Goal: Task Accomplishment & Management: Manage account settings

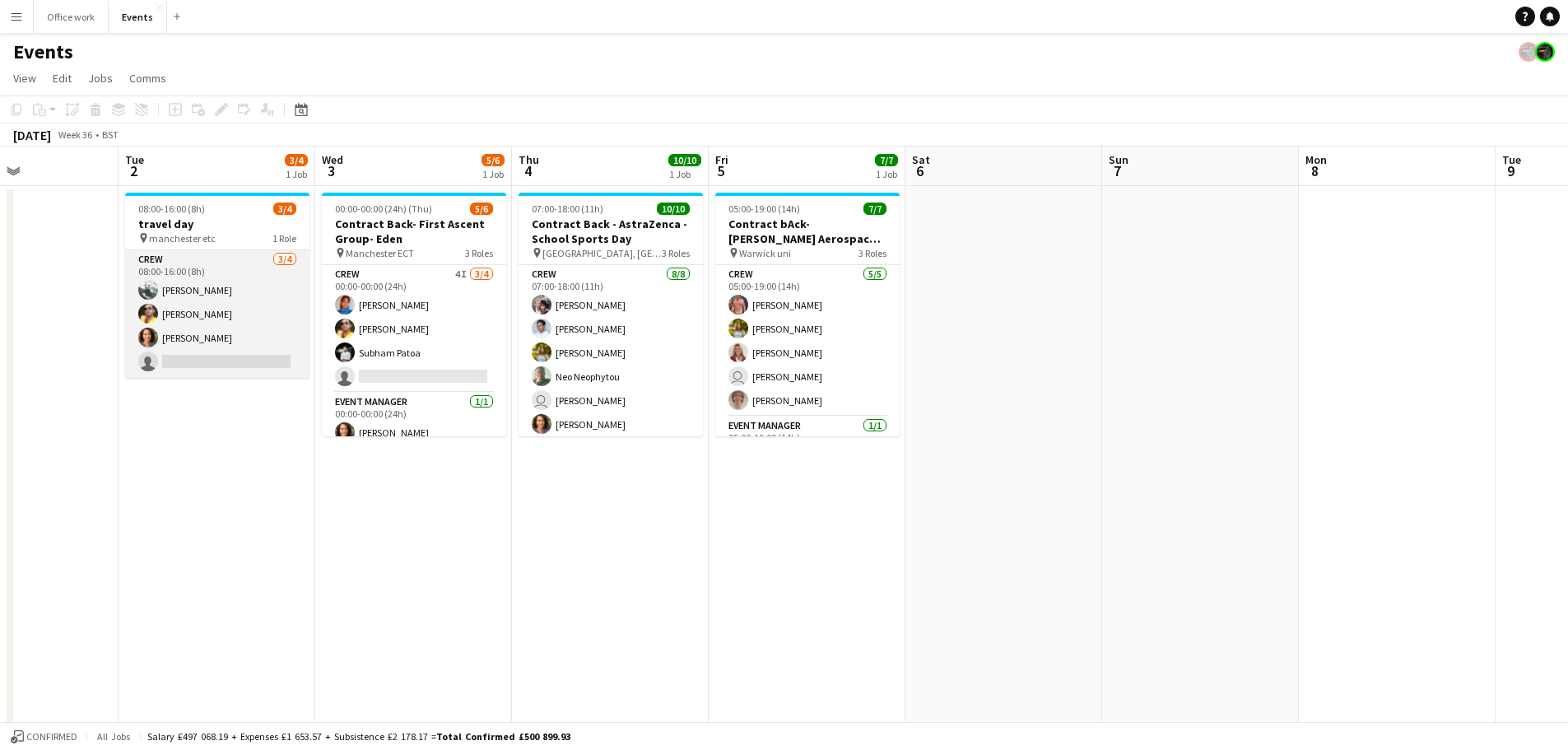
click at [242, 363] on app-card-role "Crew [DATE] 08:00-16:00 (8h) [PERSON_NAME] [PERSON_NAME] single-neutral-actions" at bounding box center [218, 314] width 185 height 127
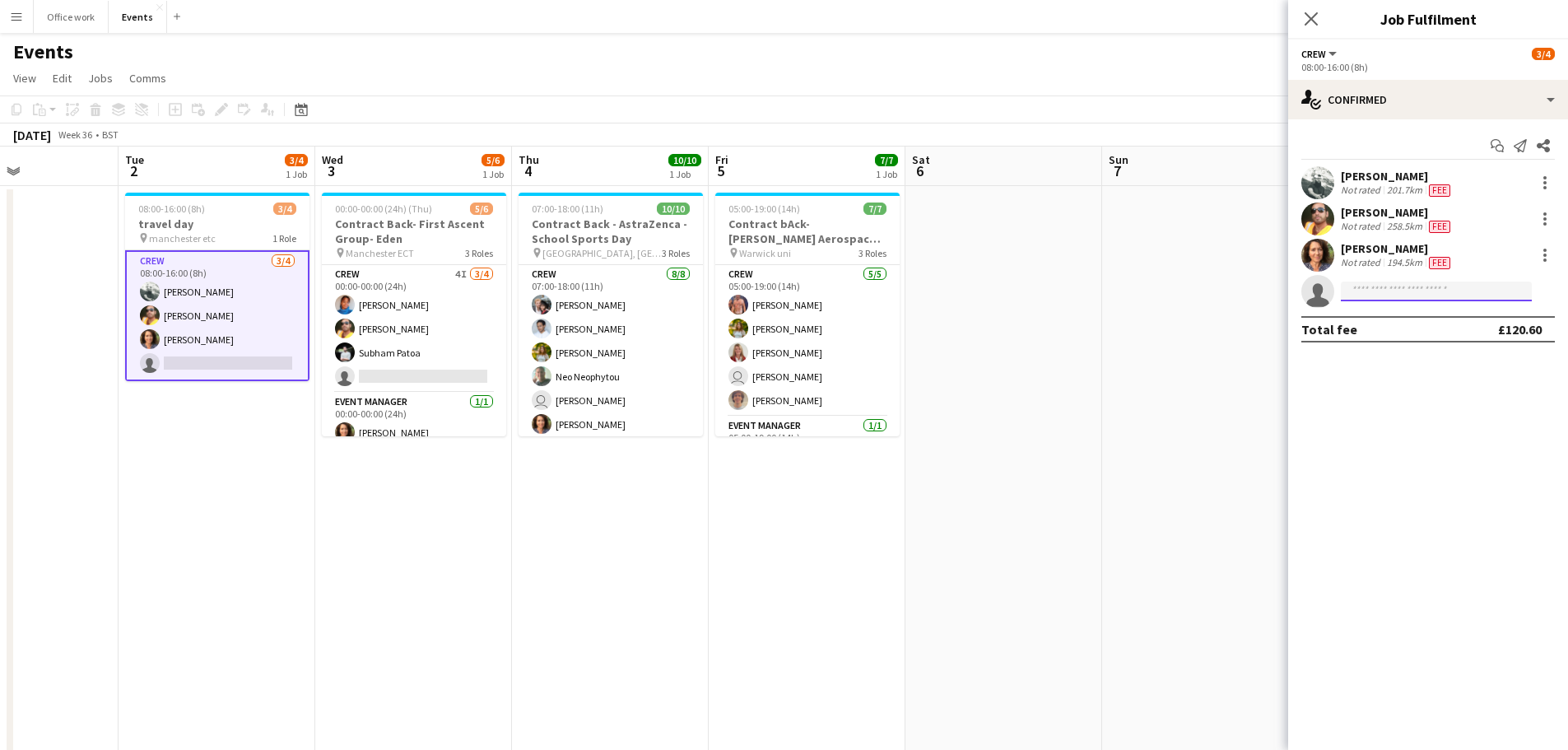
click at [1371, 297] on input at bounding box center [1436, 291] width 191 height 19
type input "*****"
click at [1390, 339] on span "[PHONE_NUMBER]" at bounding box center [1436, 341] width 164 height 13
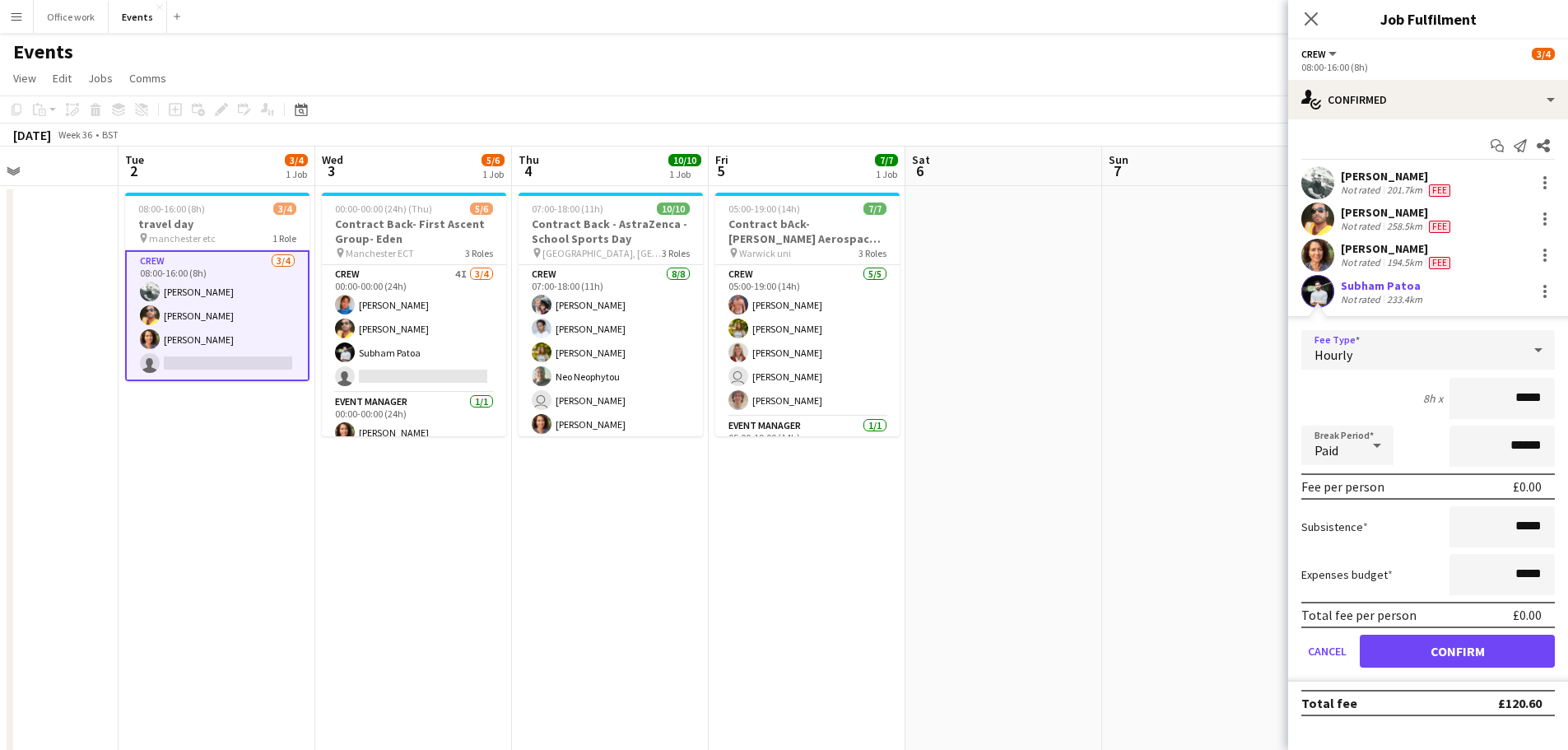
click at [1485, 351] on div "Hourly" at bounding box center [1411, 350] width 221 height 40
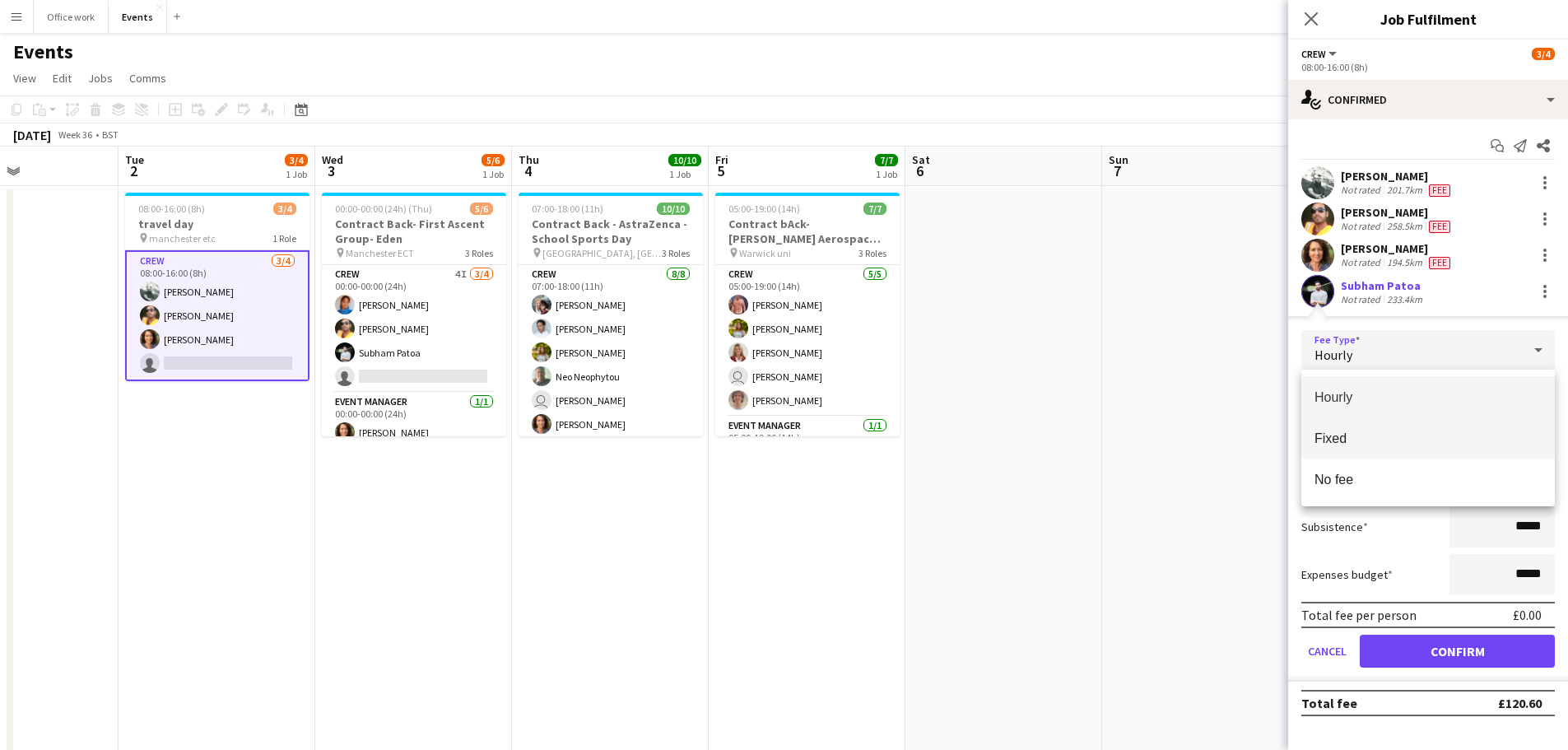
click at [1435, 452] on mat-option "Fixed" at bounding box center [1428, 437] width 254 height 42
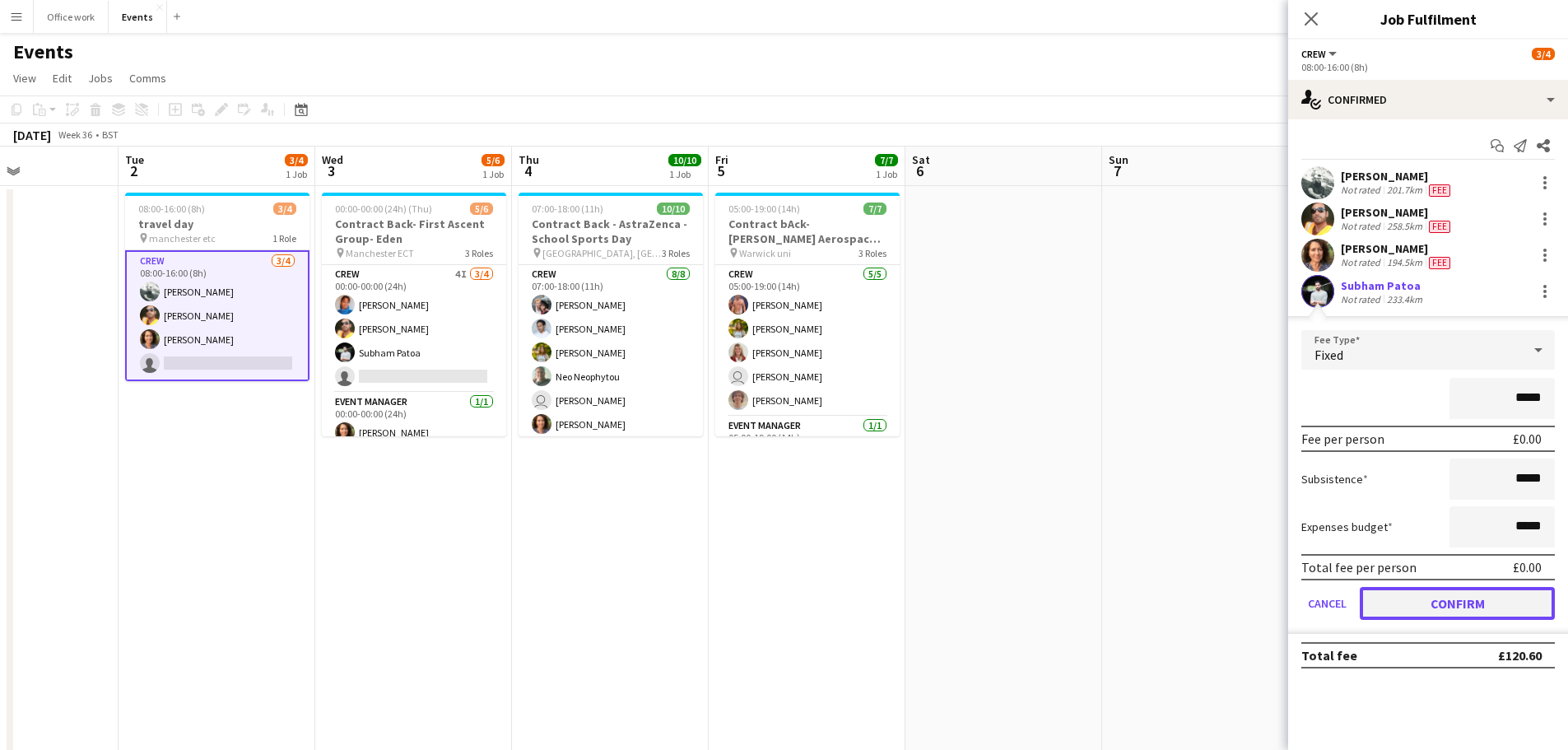
click at [1453, 593] on button "Confirm" at bounding box center [1457, 603] width 195 height 33
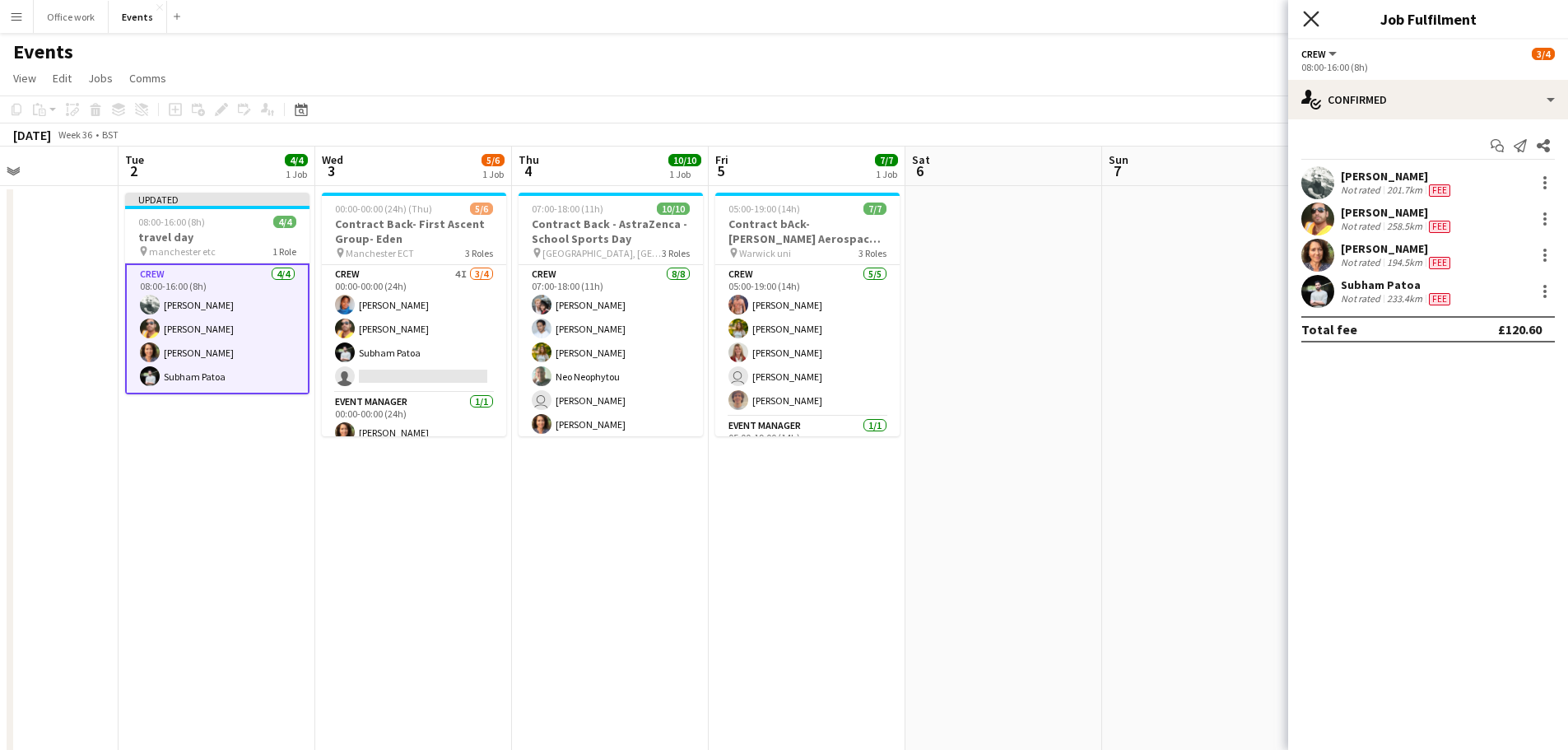
click at [1308, 22] on icon at bounding box center [1311, 18] width 16 height 16
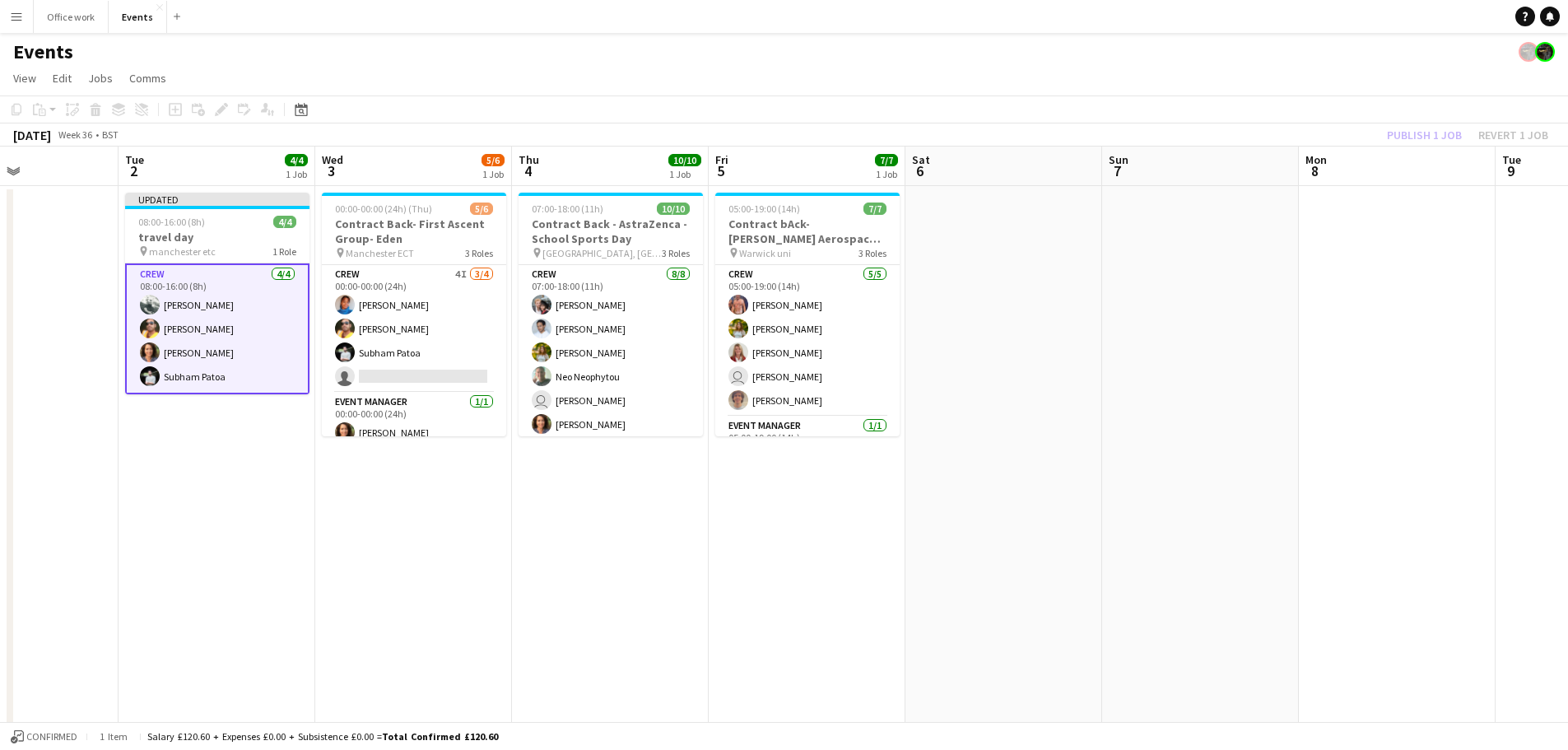
click at [1406, 129] on div "Publish 1 job Revert 1 job" at bounding box center [1468, 135] width 201 height 21
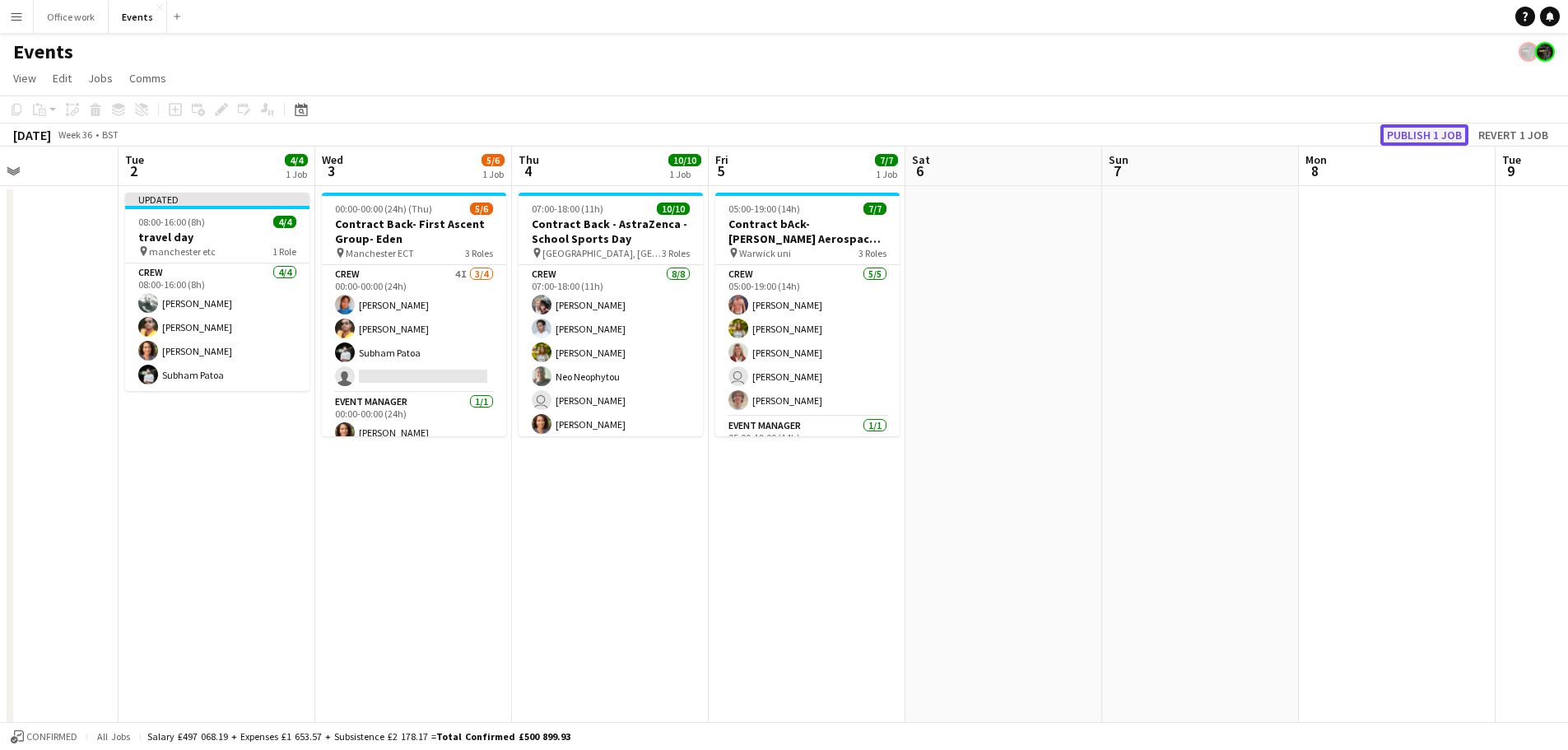
click at [1406, 129] on button "Publish 1 job" at bounding box center [1424, 135] width 88 height 21
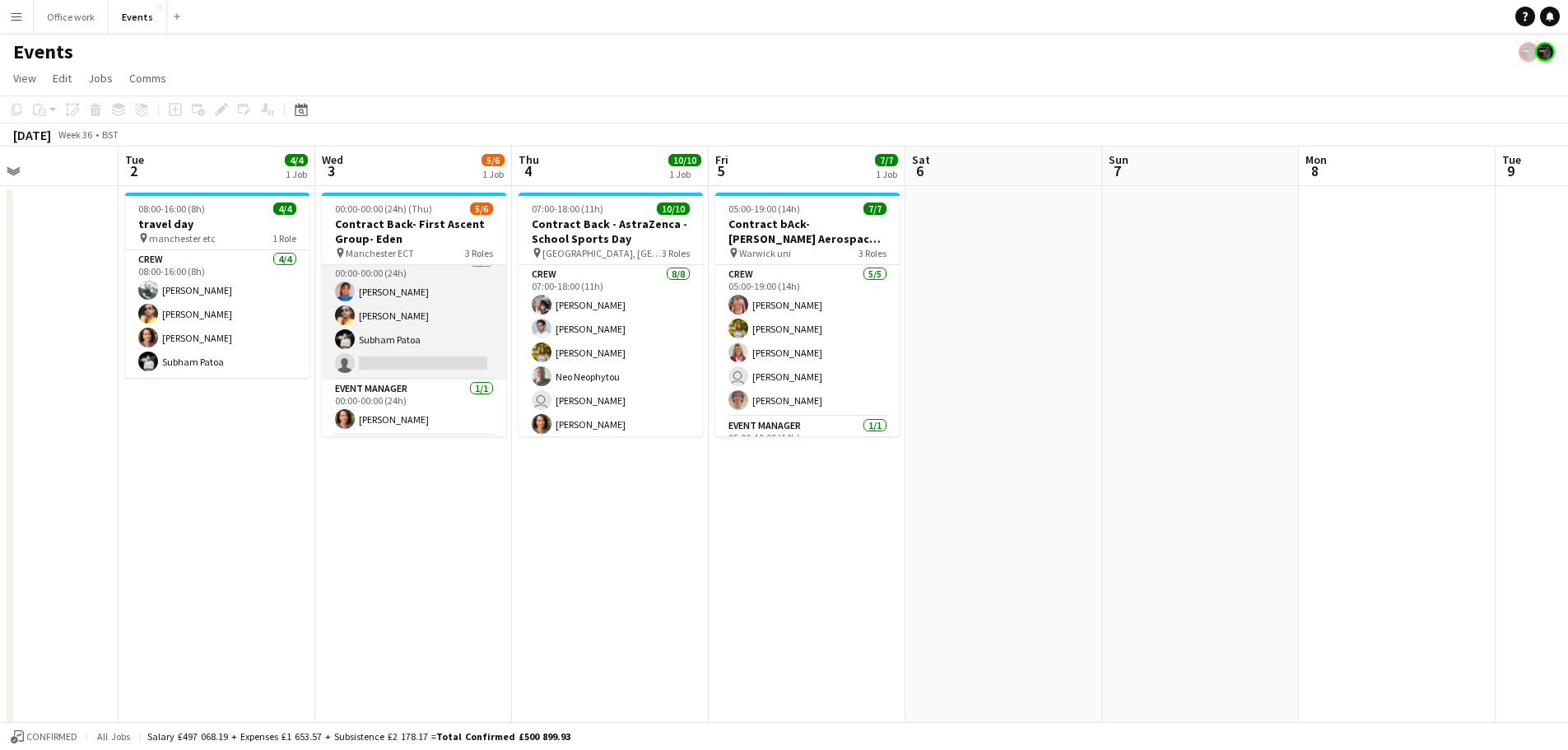
scroll to position [14, 0]
click at [414, 347] on app-card-role "Crew 4I [DATE] 00:00-00:00 (24h) [PERSON_NAME] [PERSON_NAME] single-neutral-act…" at bounding box center [414, 315] width 185 height 127
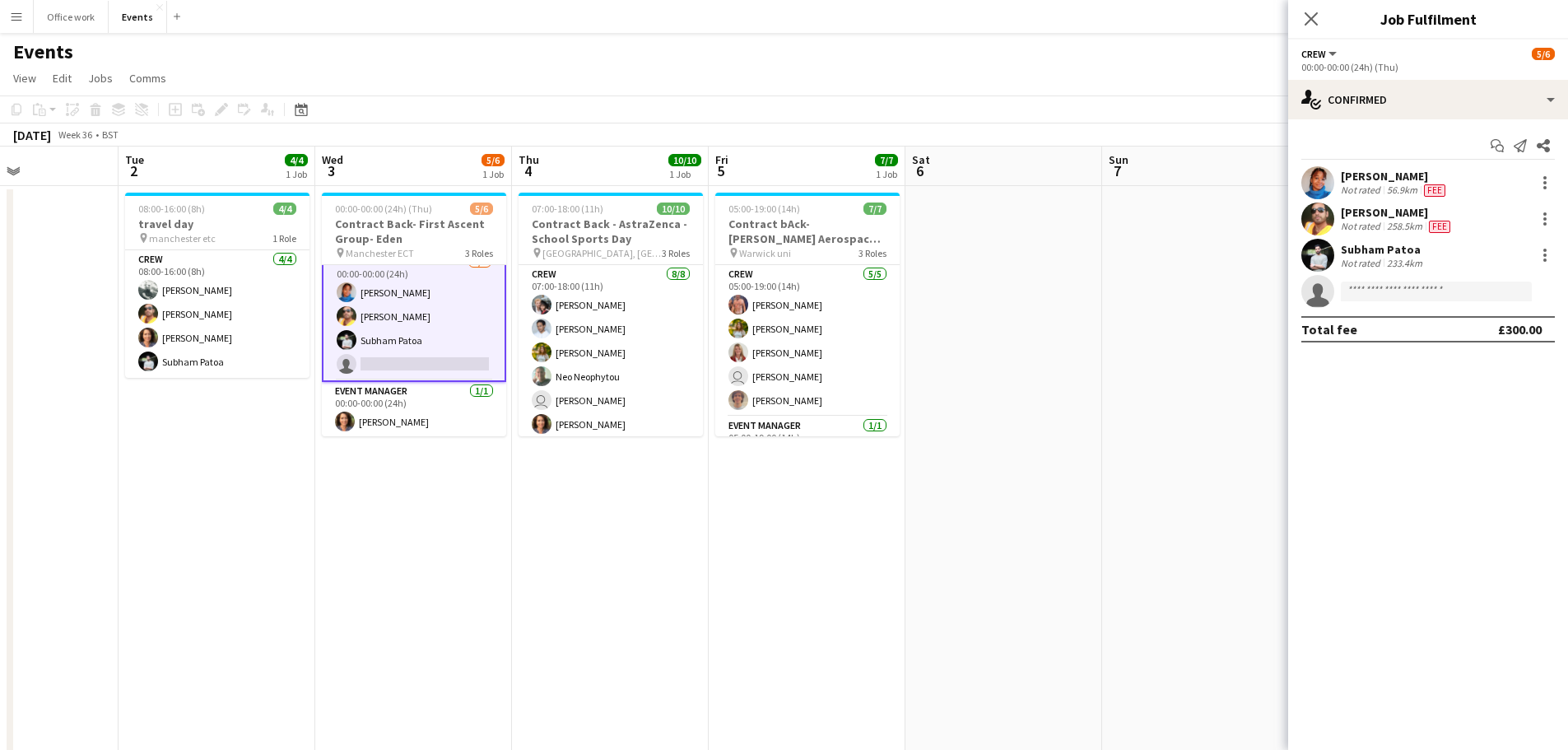
scroll to position [16, 0]
click at [1402, 292] on input at bounding box center [1436, 291] width 191 height 19
type input "****"
click at [1406, 335] on span "[PHONE_NUMBER]" at bounding box center [1436, 341] width 164 height 13
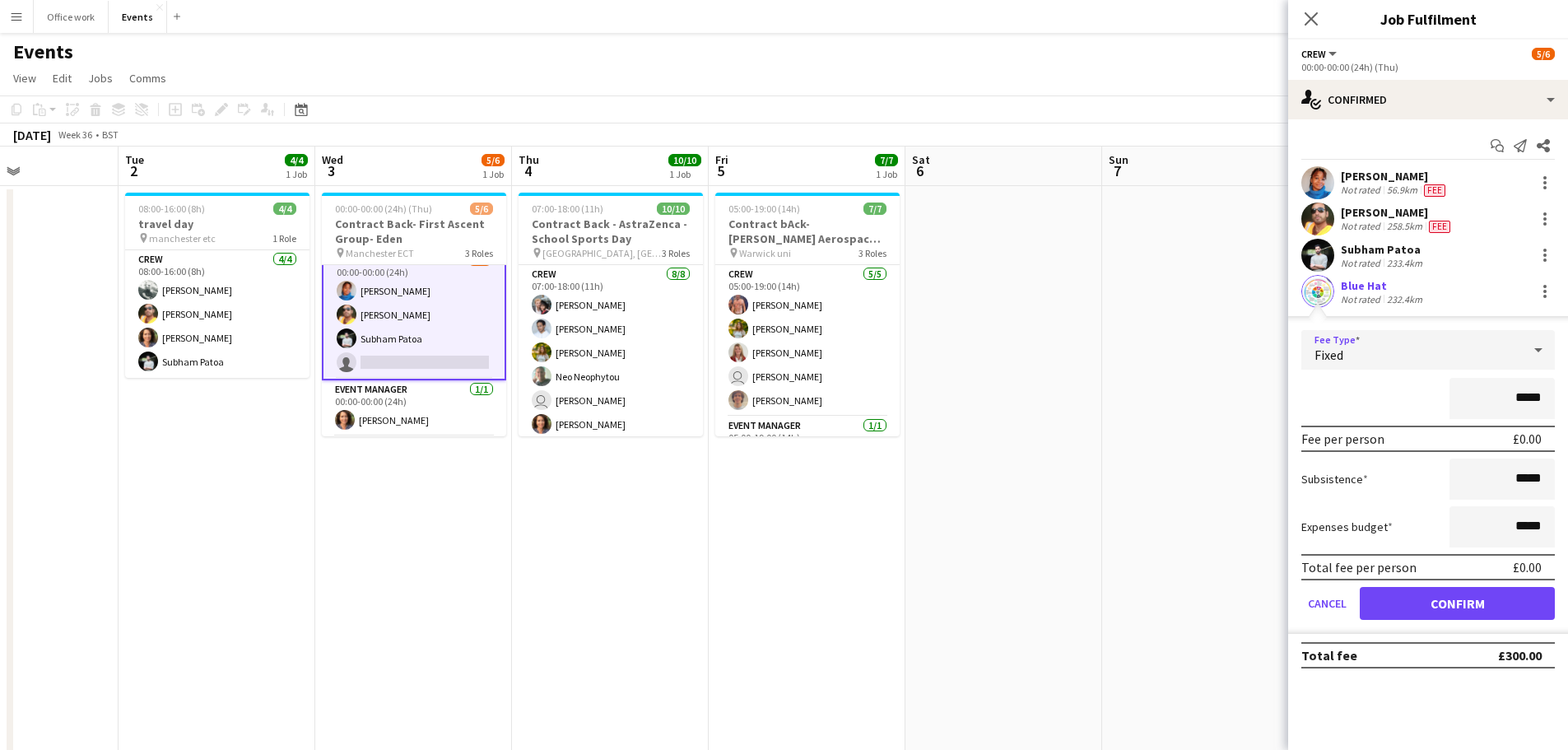
click at [1526, 355] on div at bounding box center [1538, 350] width 33 height 33
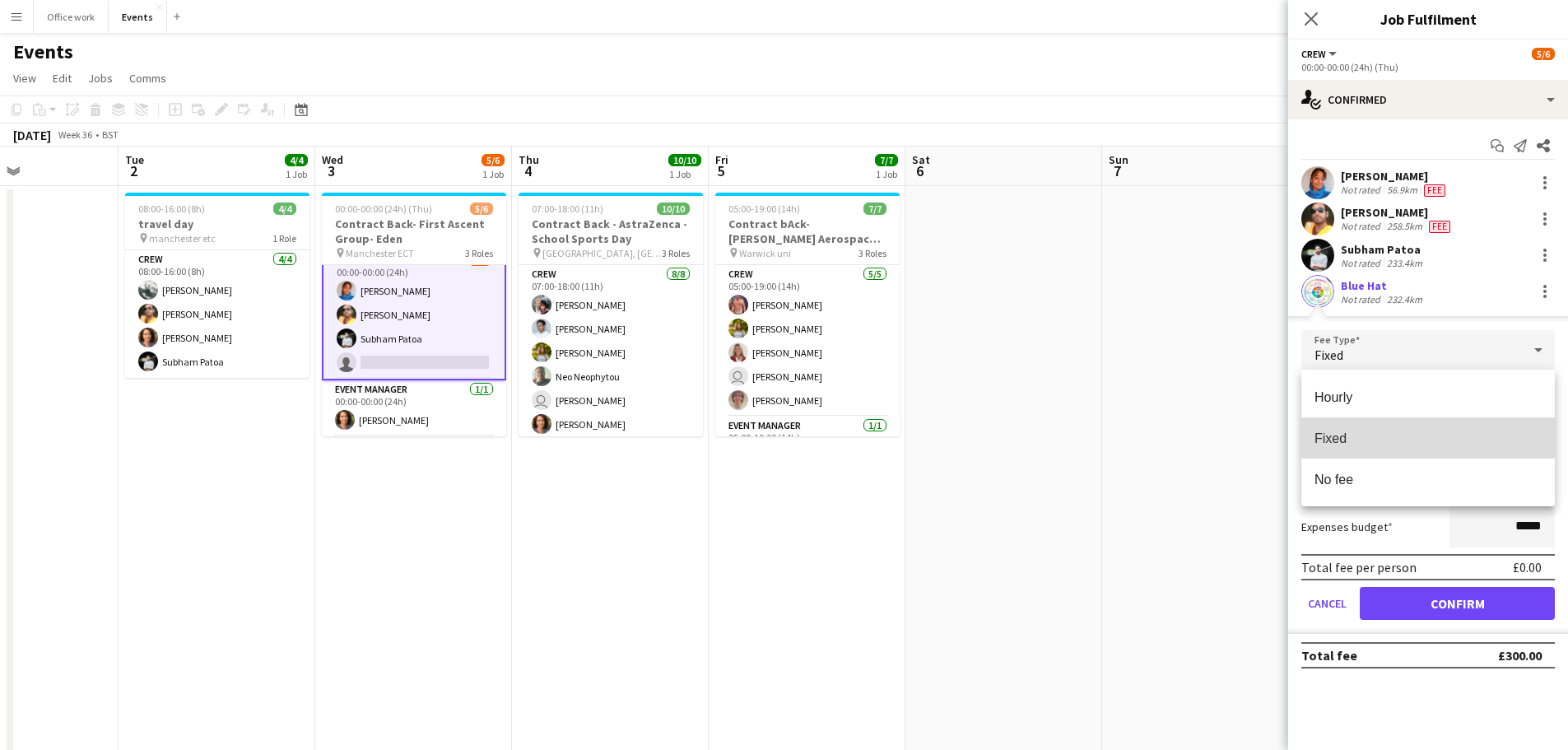
click at [1439, 438] on span "Fixed" at bounding box center [1429, 438] width 227 height 16
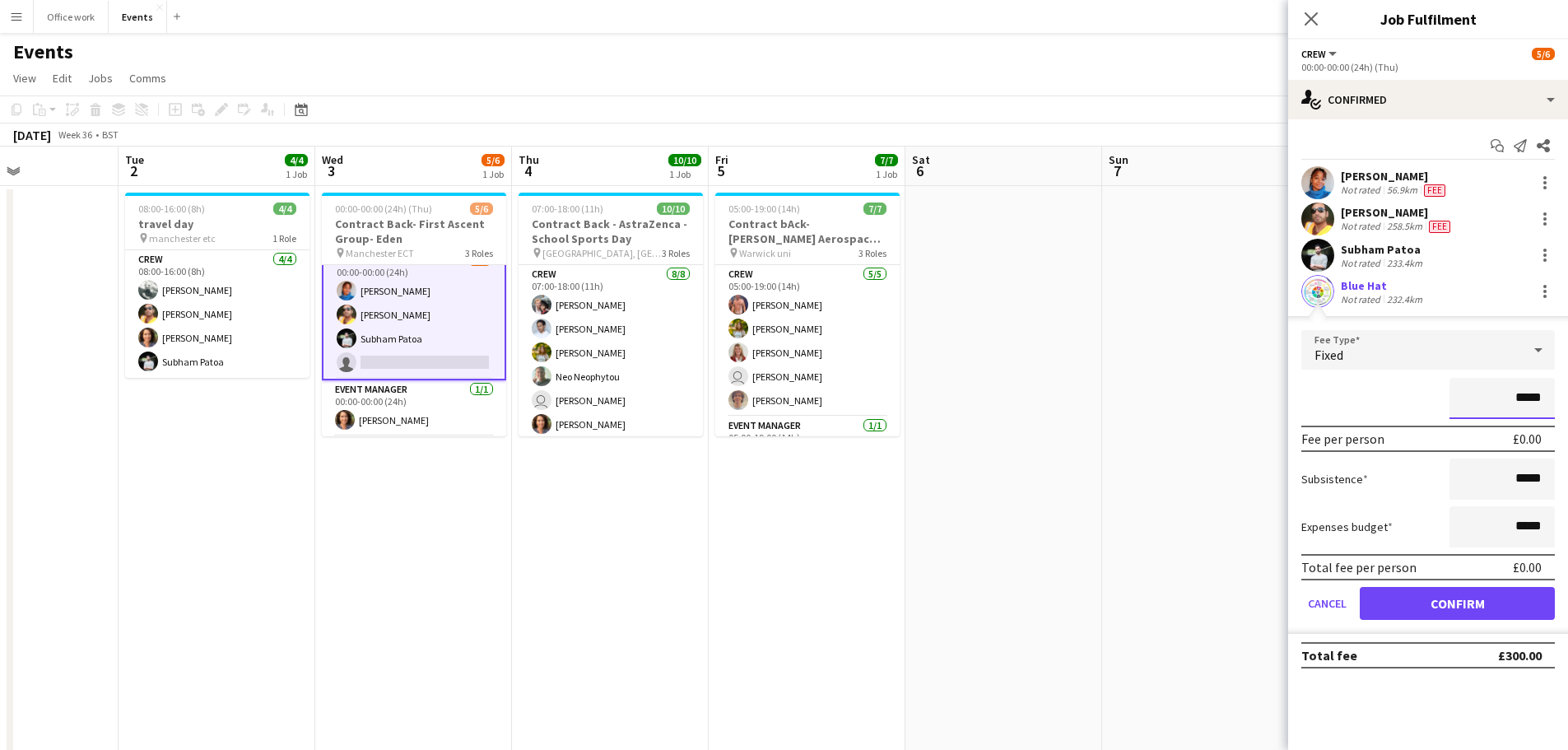
click at [1544, 398] on input "*****" at bounding box center [1502, 398] width 105 height 42
type input "**"
type input "*******"
click at [1413, 597] on button "Confirm" at bounding box center [1457, 603] width 195 height 33
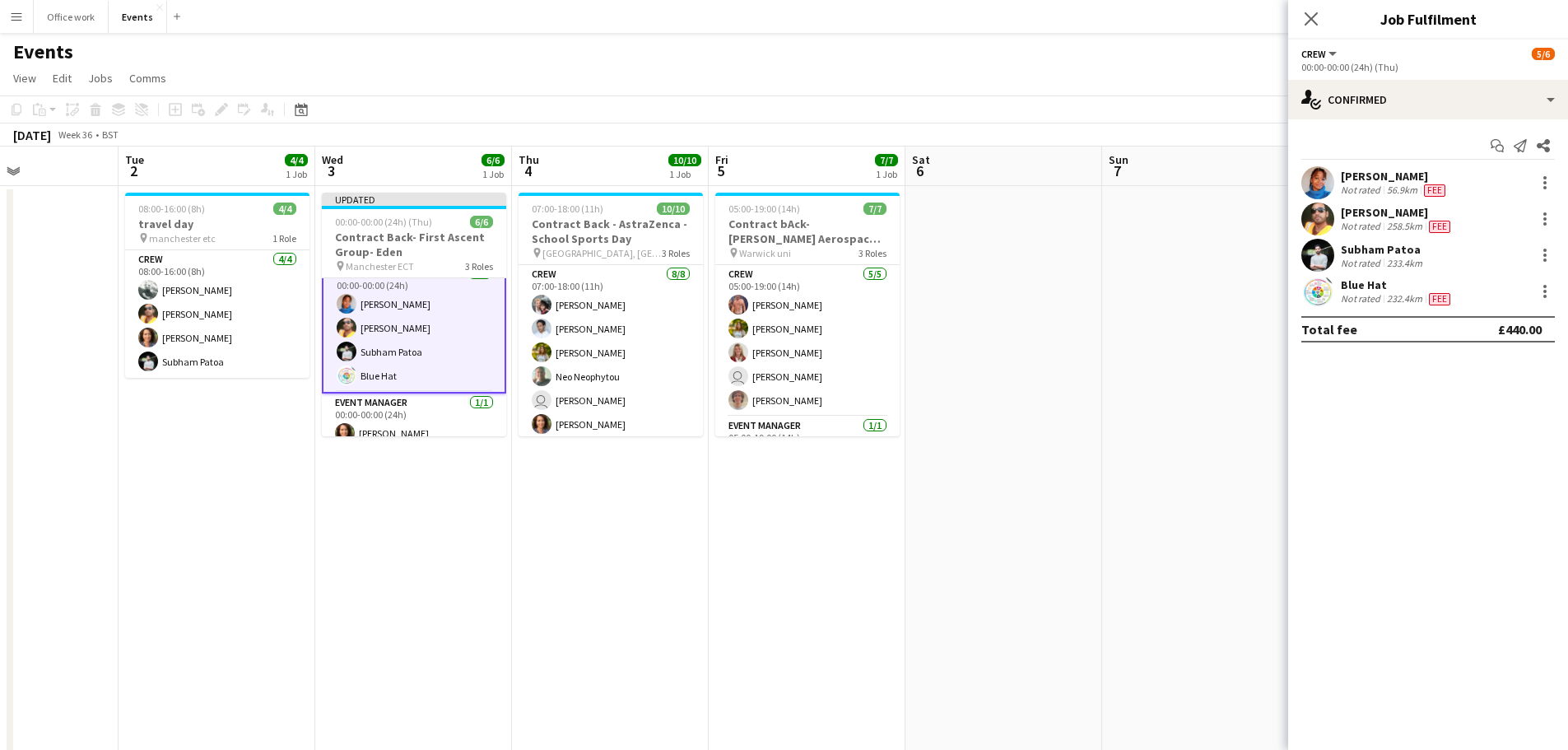
click at [1294, 26] on div "Close pop-in" at bounding box center [1311, 18] width 46 height 38
click at [1313, 14] on icon "Close pop-in" at bounding box center [1311, 18] width 16 height 16
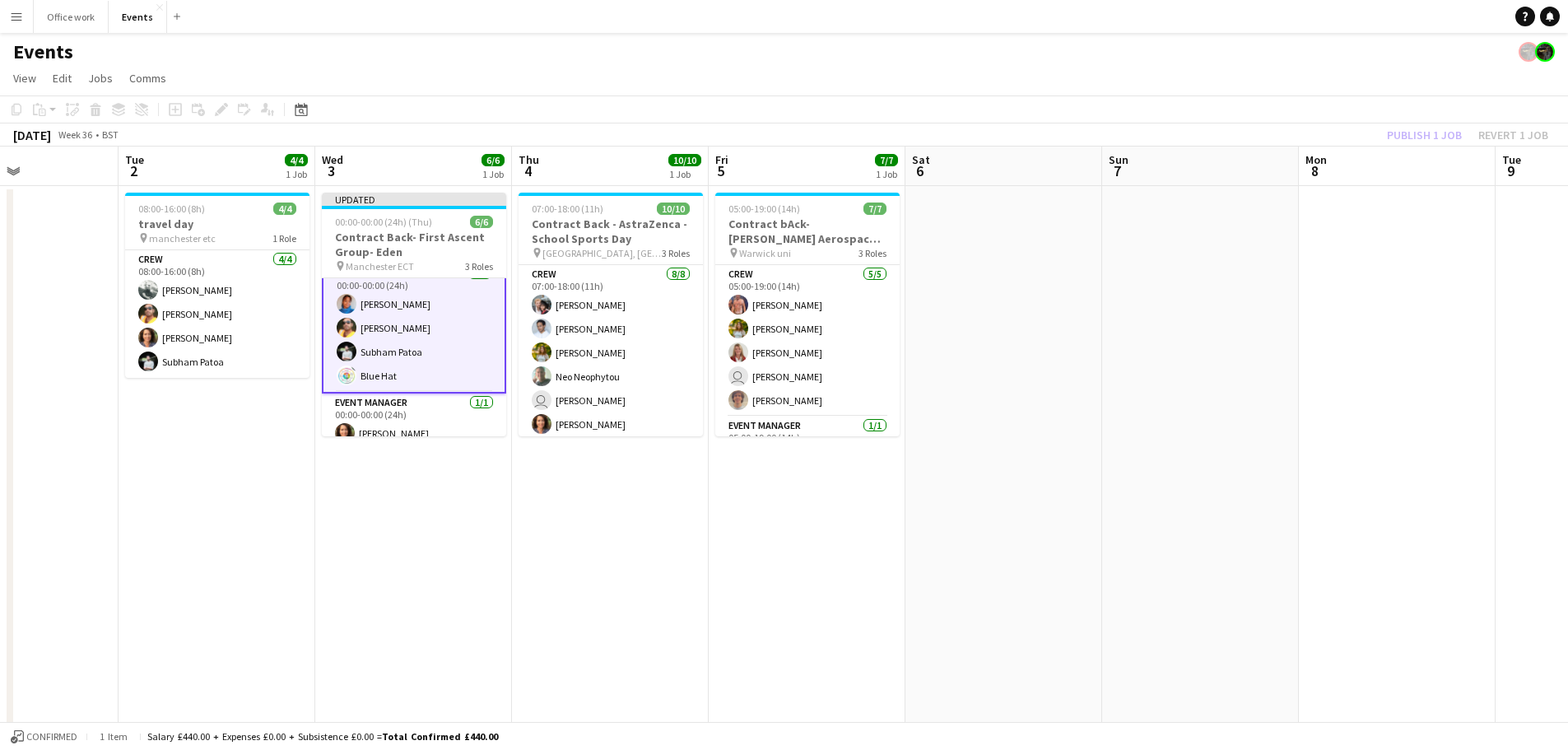
click at [1435, 137] on div "Publish 1 job Revert 1 job" at bounding box center [1468, 135] width 201 height 21
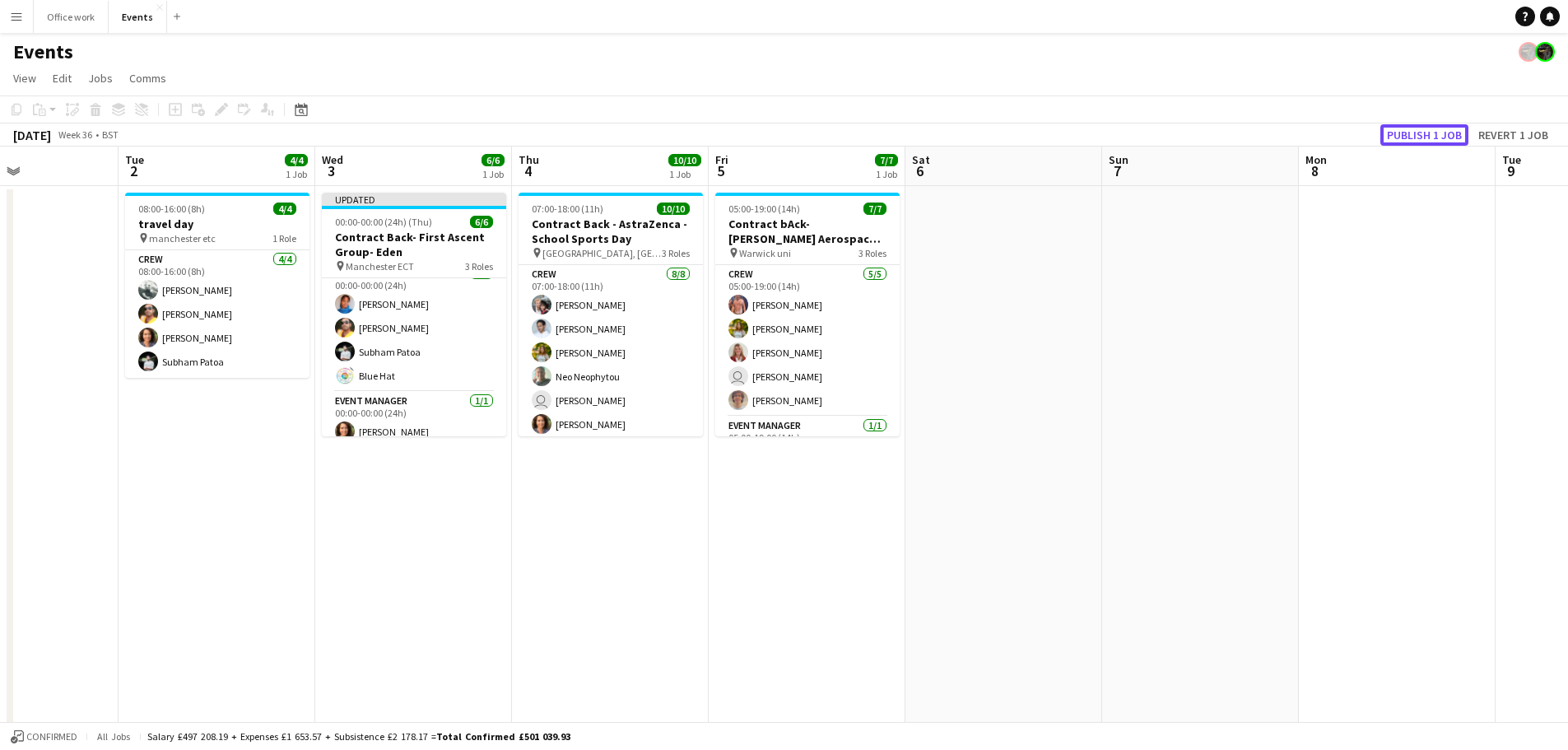
click at [1435, 137] on button "Publish 1 job" at bounding box center [1424, 135] width 88 height 21
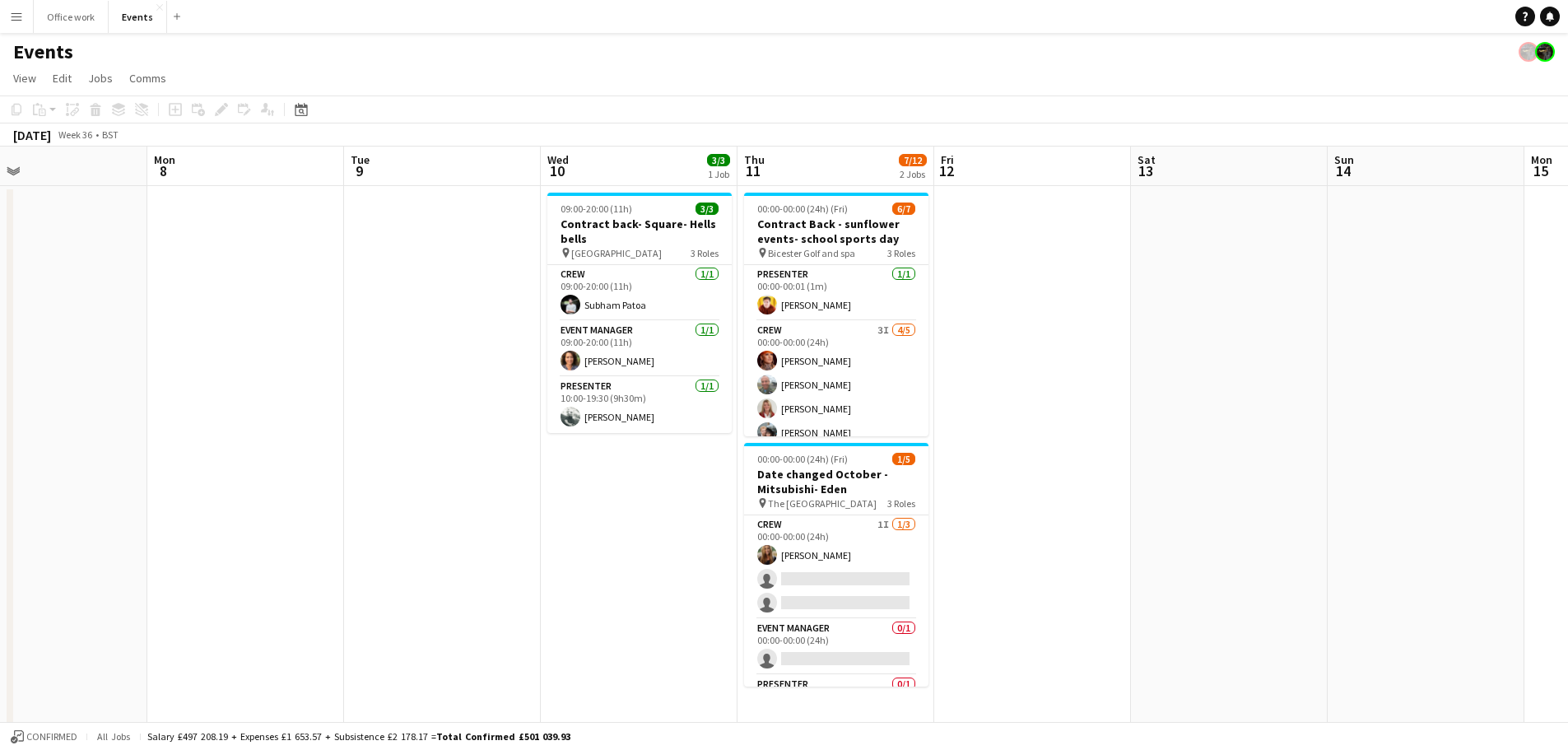
scroll to position [1, 0]
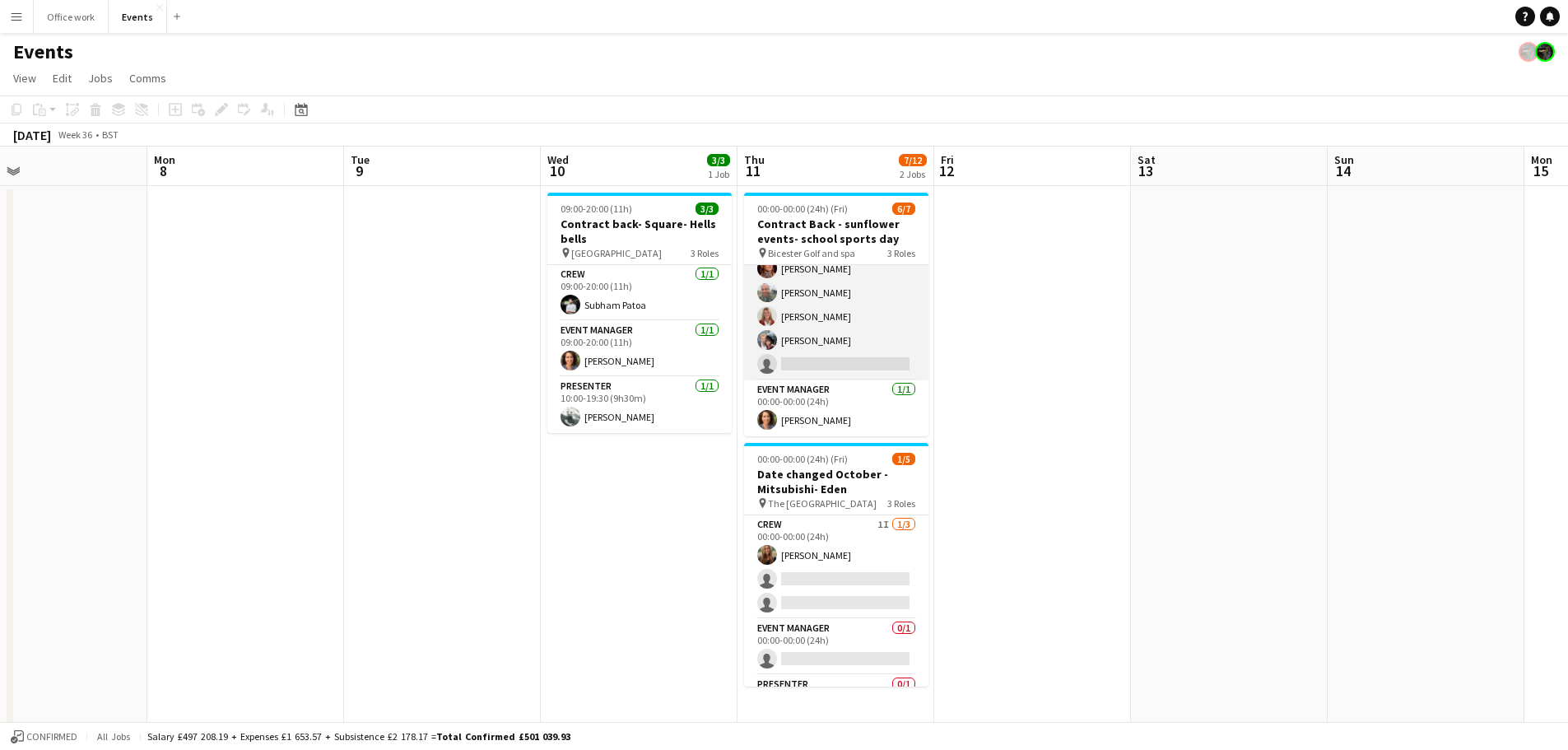
click at [834, 350] on app-card-role "Crew 3I [DATE] 00:00-00:00 (24h) [PERSON_NAME] [PERSON_NAME] [PERSON_NAME] [PER…" at bounding box center [836, 304] width 185 height 151
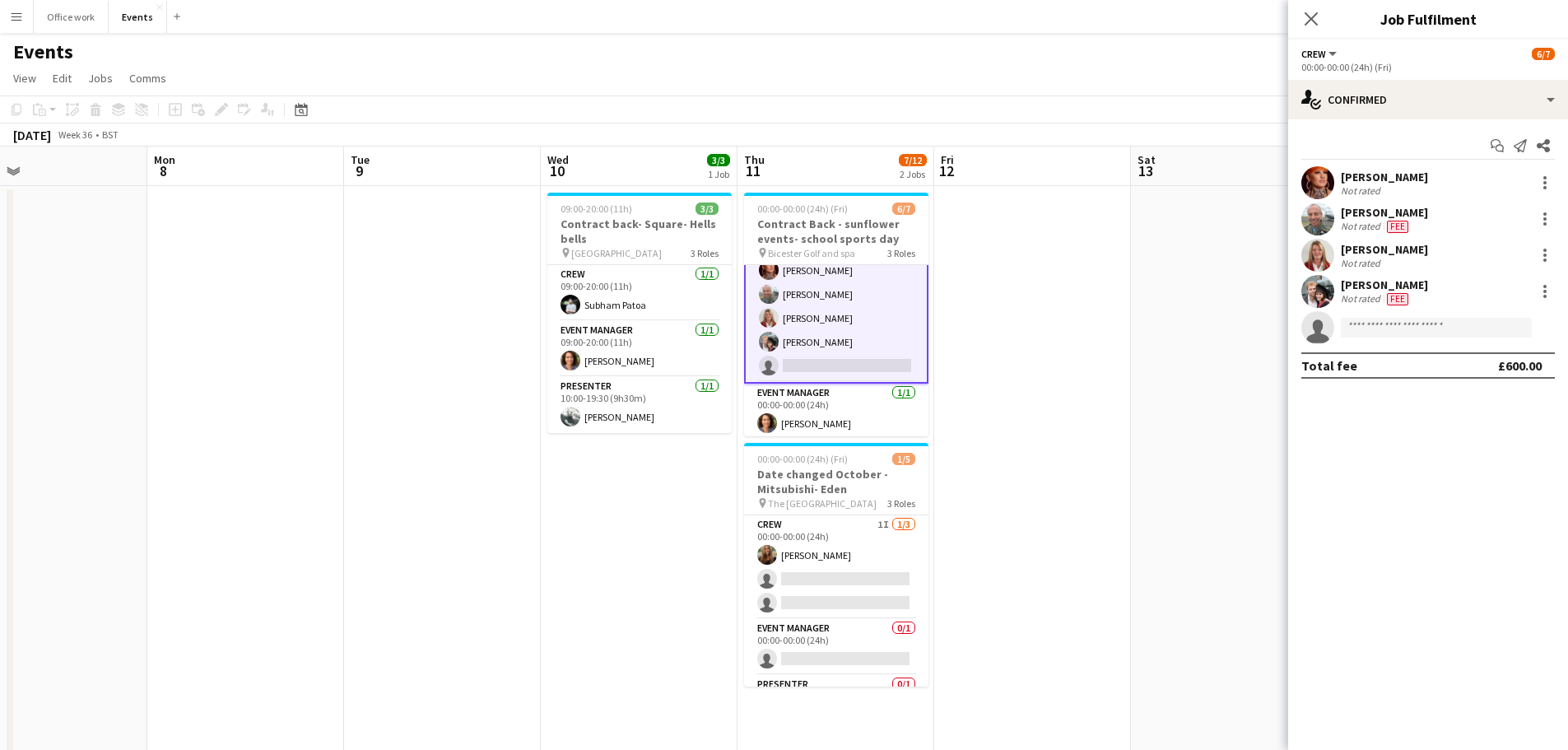
scroll to position [94, 0]
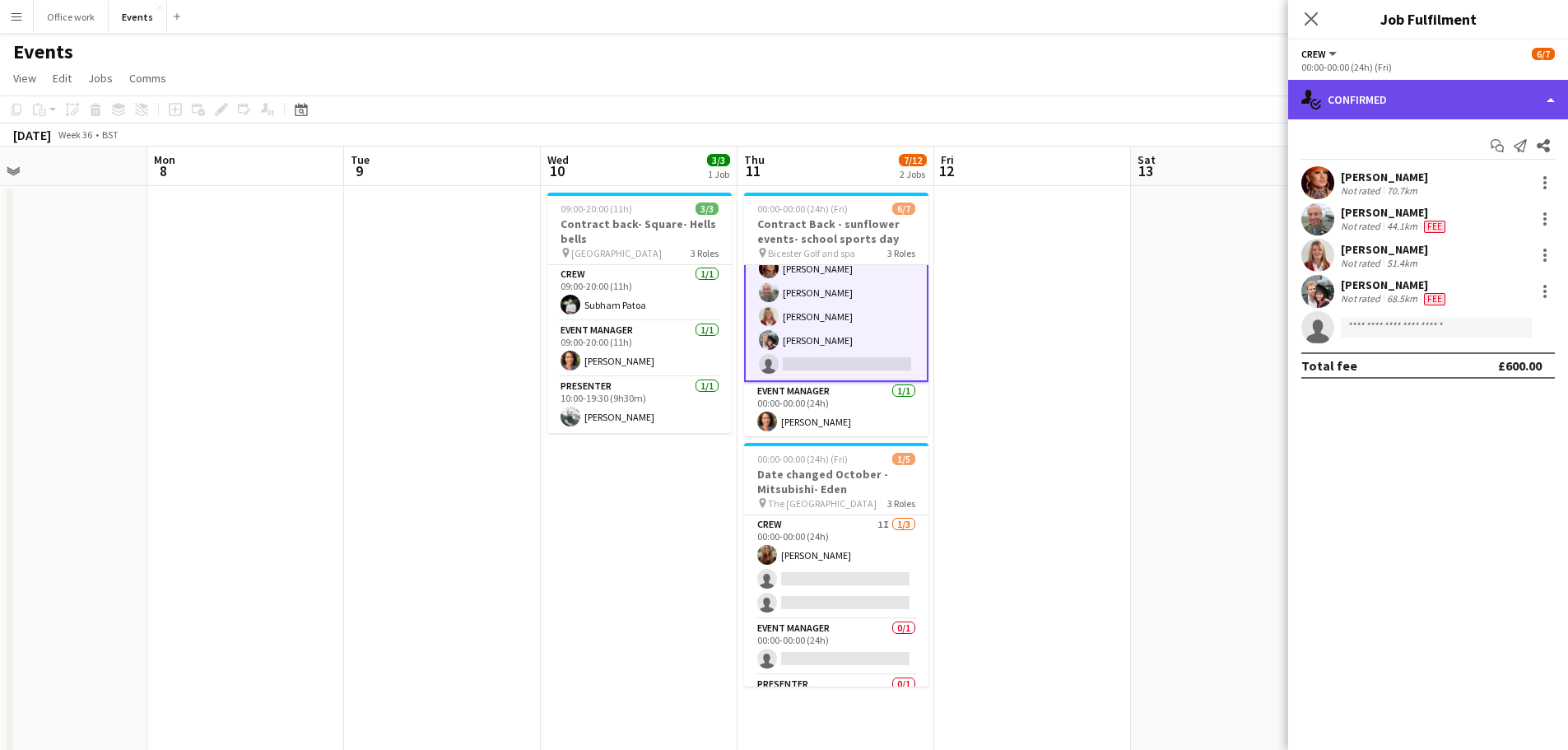
click at [1356, 93] on div "single-neutral-actions-check-2 Confirmed" at bounding box center [1428, 100] width 280 height 40
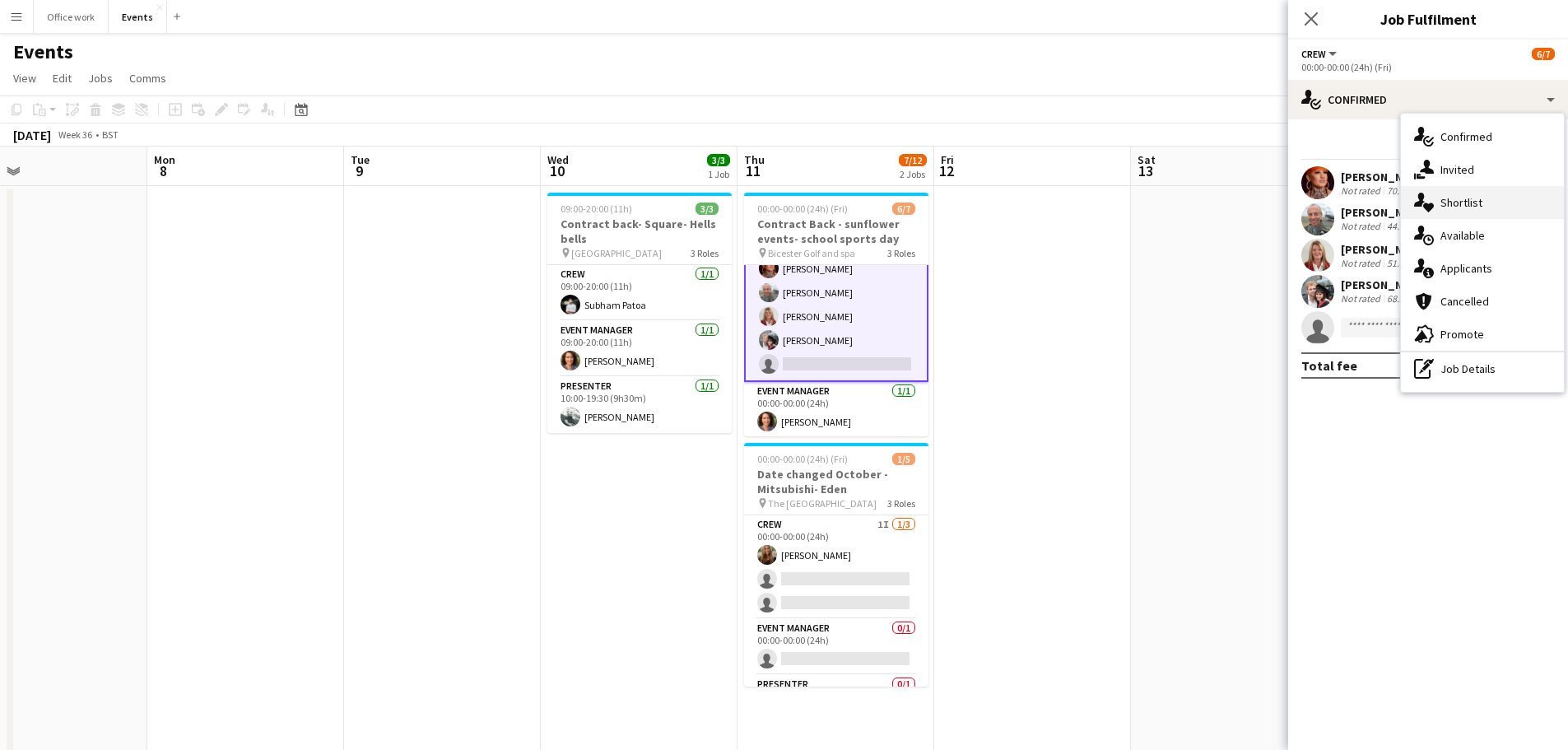
click at [1453, 218] on div "single-neutral-actions-heart Shortlist" at bounding box center [1482, 203] width 163 height 33
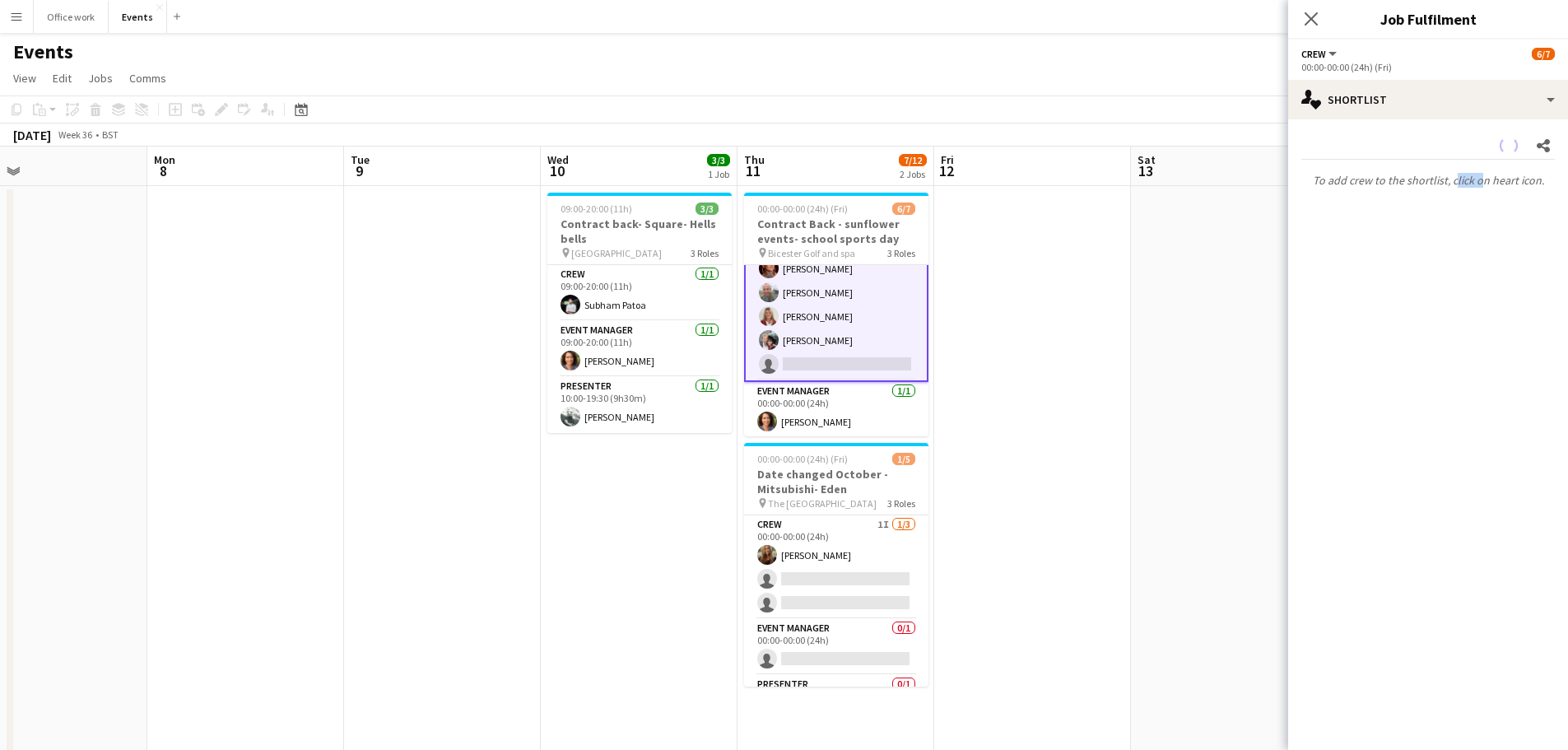
click at [1453, 218] on mat-expansion-panel "heart Shortlist Share To add crew to the shortlist, click on heart icon." at bounding box center [1428, 434] width 280 height 630
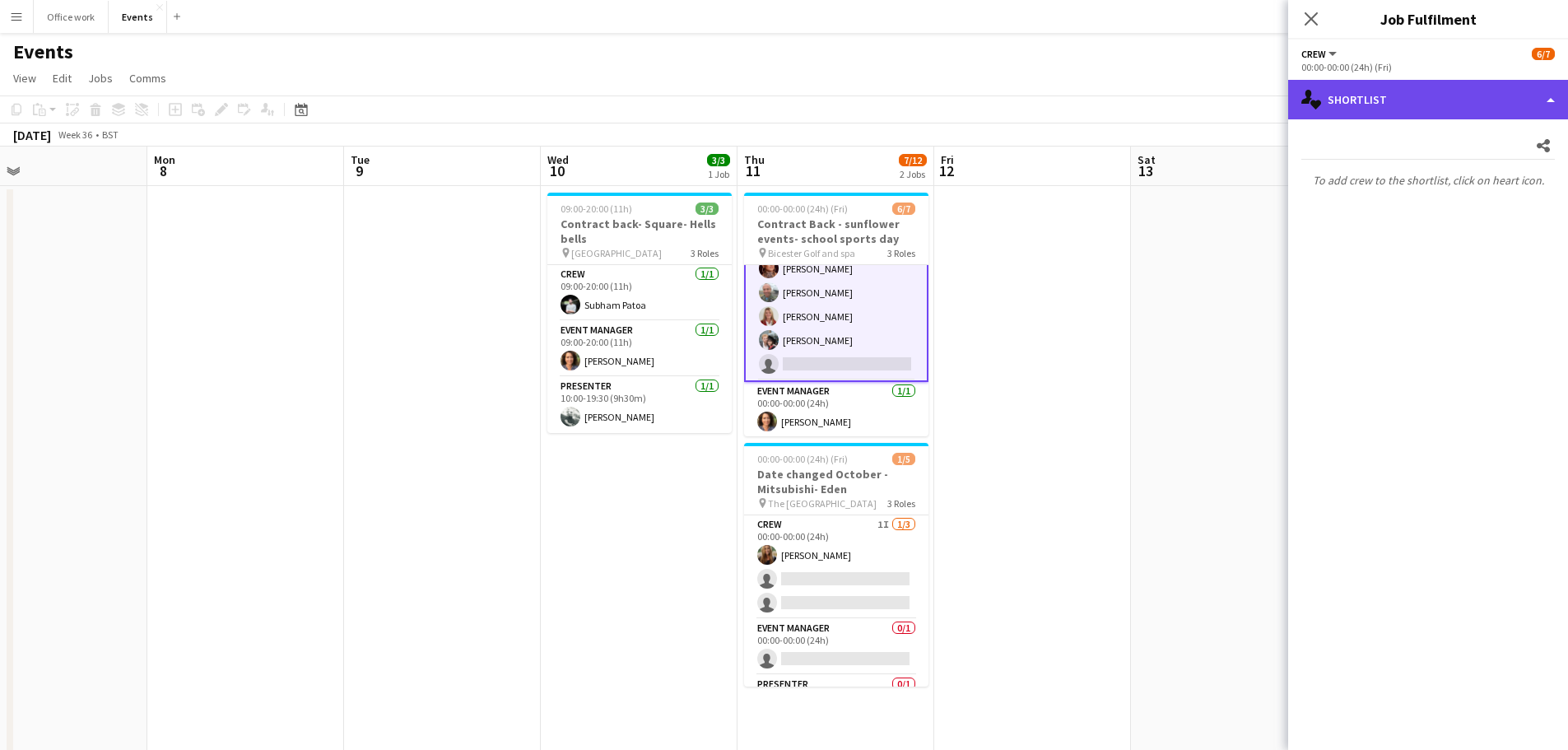
click at [1403, 89] on div "single-neutral-actions-heart Shortlist" at bounding box center [1428, 100] width 280 height 40
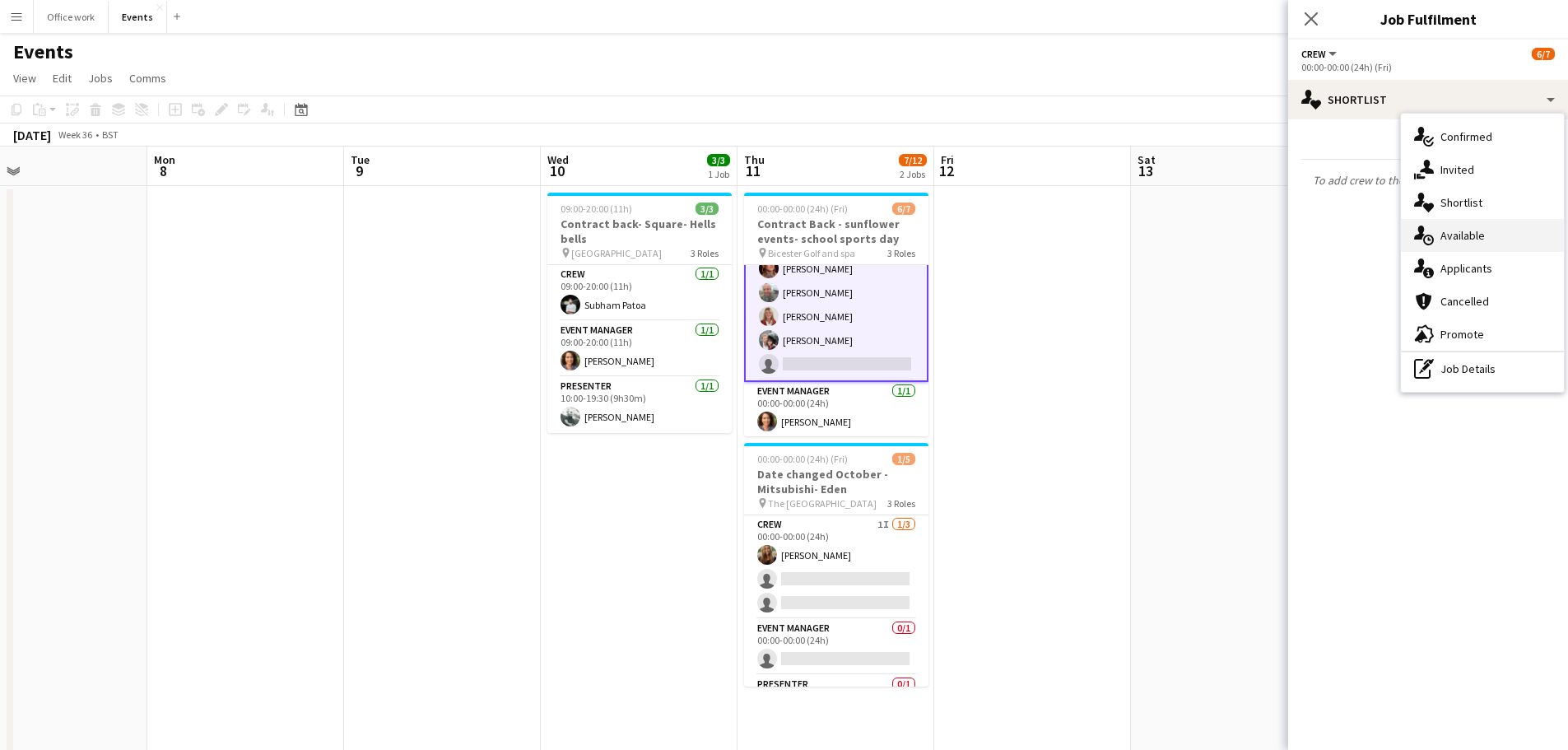
click at [1437, 241] on div "single-neutral-actions-upload Available" at bounding box center [1482, 235] width 163 height 33
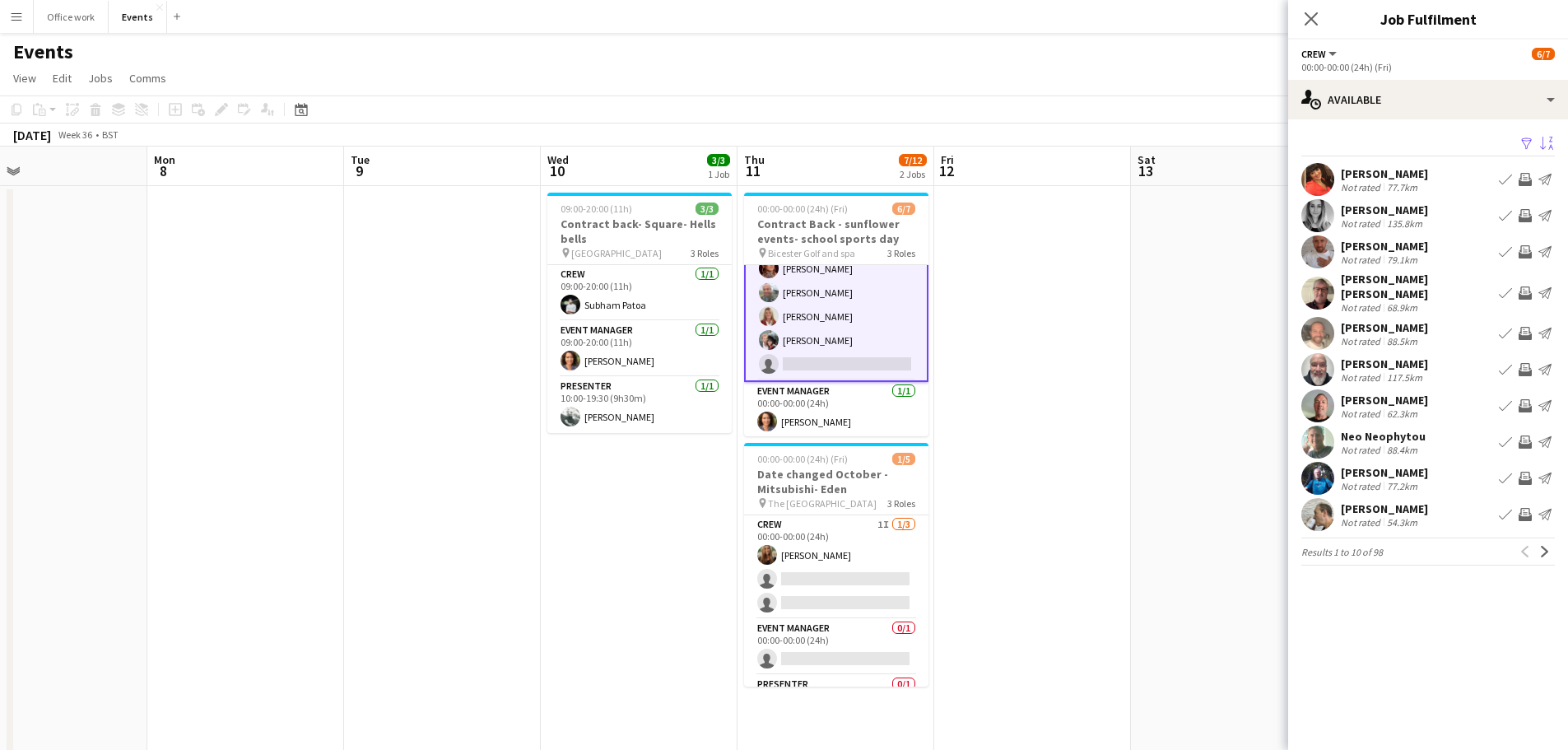
click at [1540, 143] on app-icon "Sort asc" at bounding box center [1547, 144] width 13 height 16
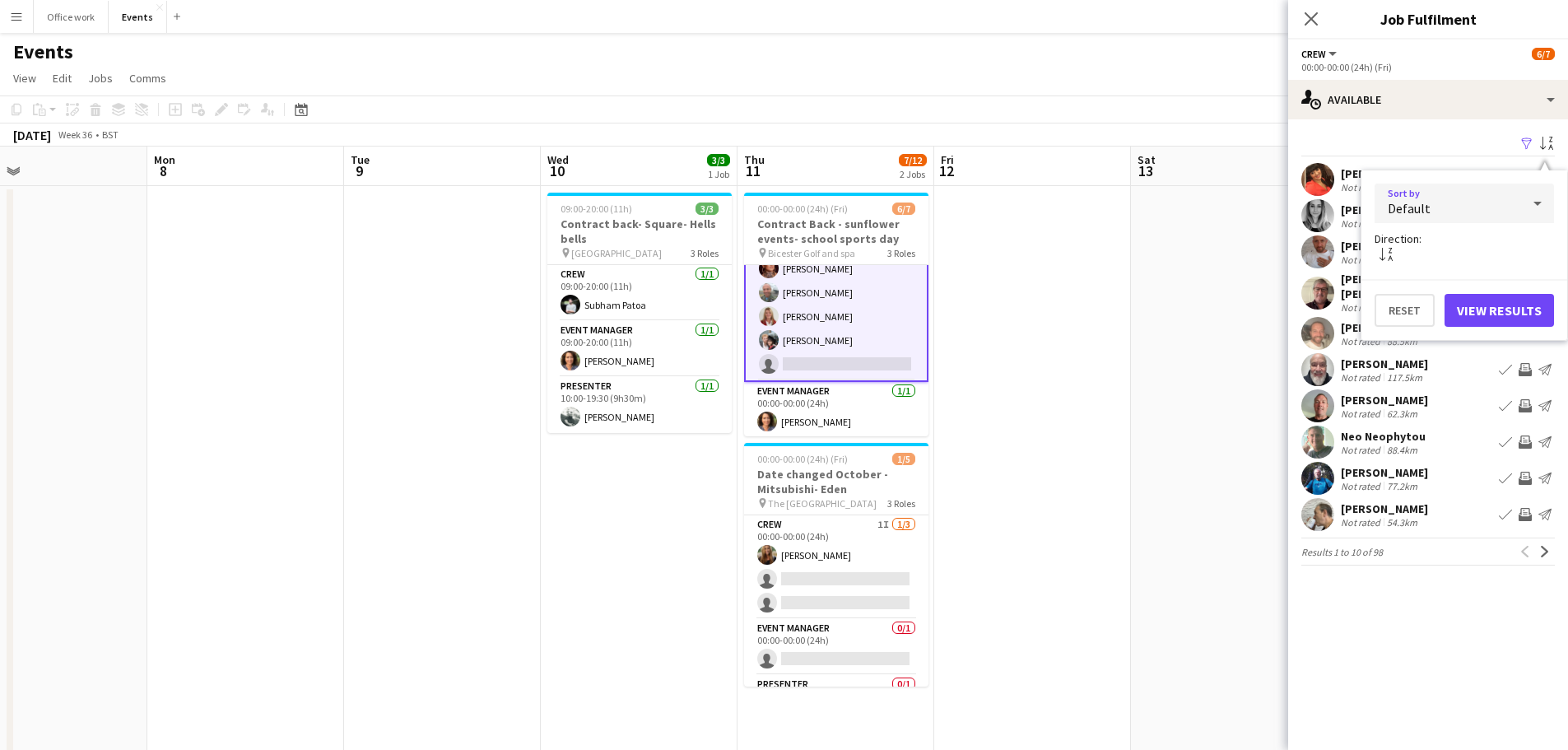
click at [1479, 209] on div "Default" at bounding box center [1448, 203] width 147 height 40
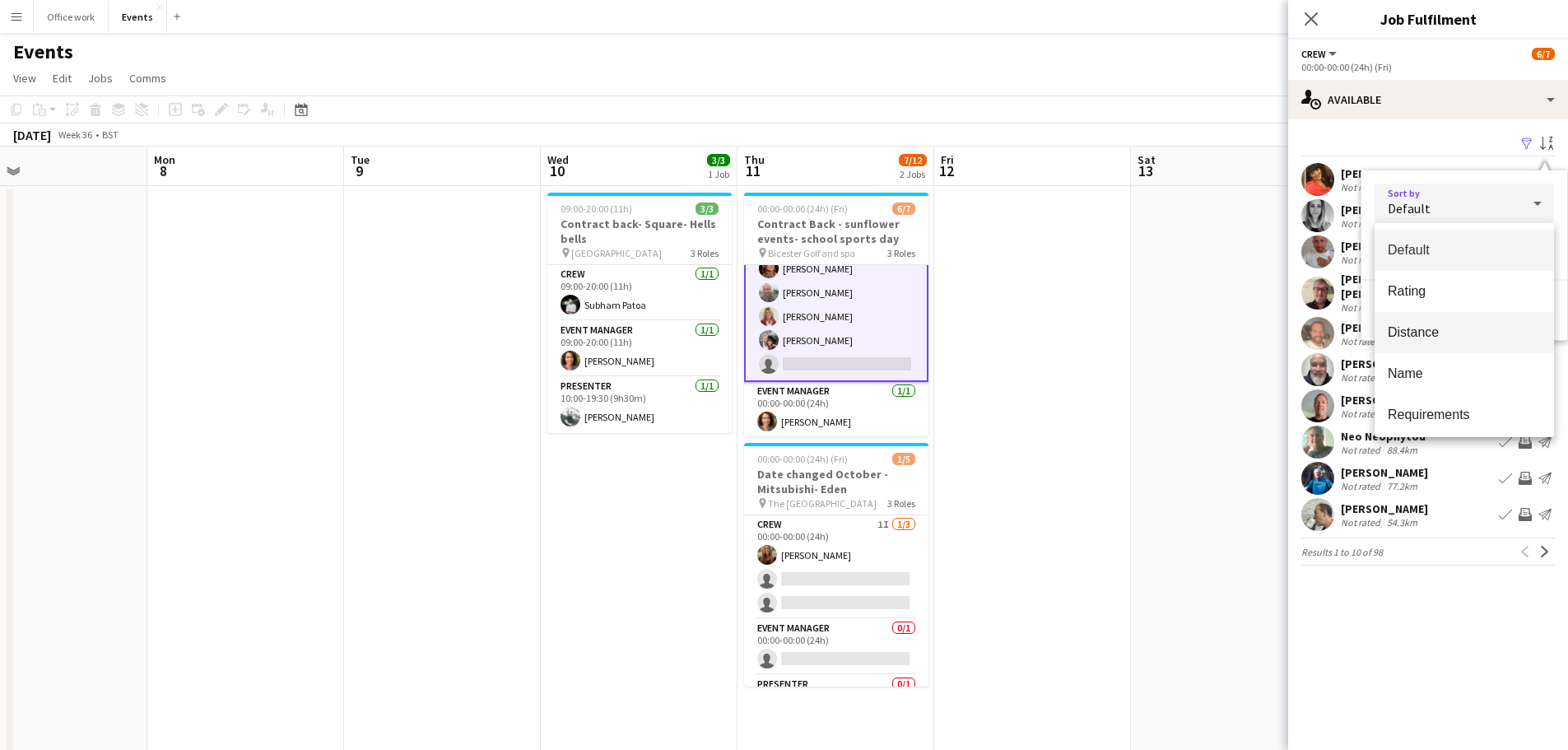
click at [1429, 331] on span "Distance" at bounding box center [1465, 331] width 153 height 16
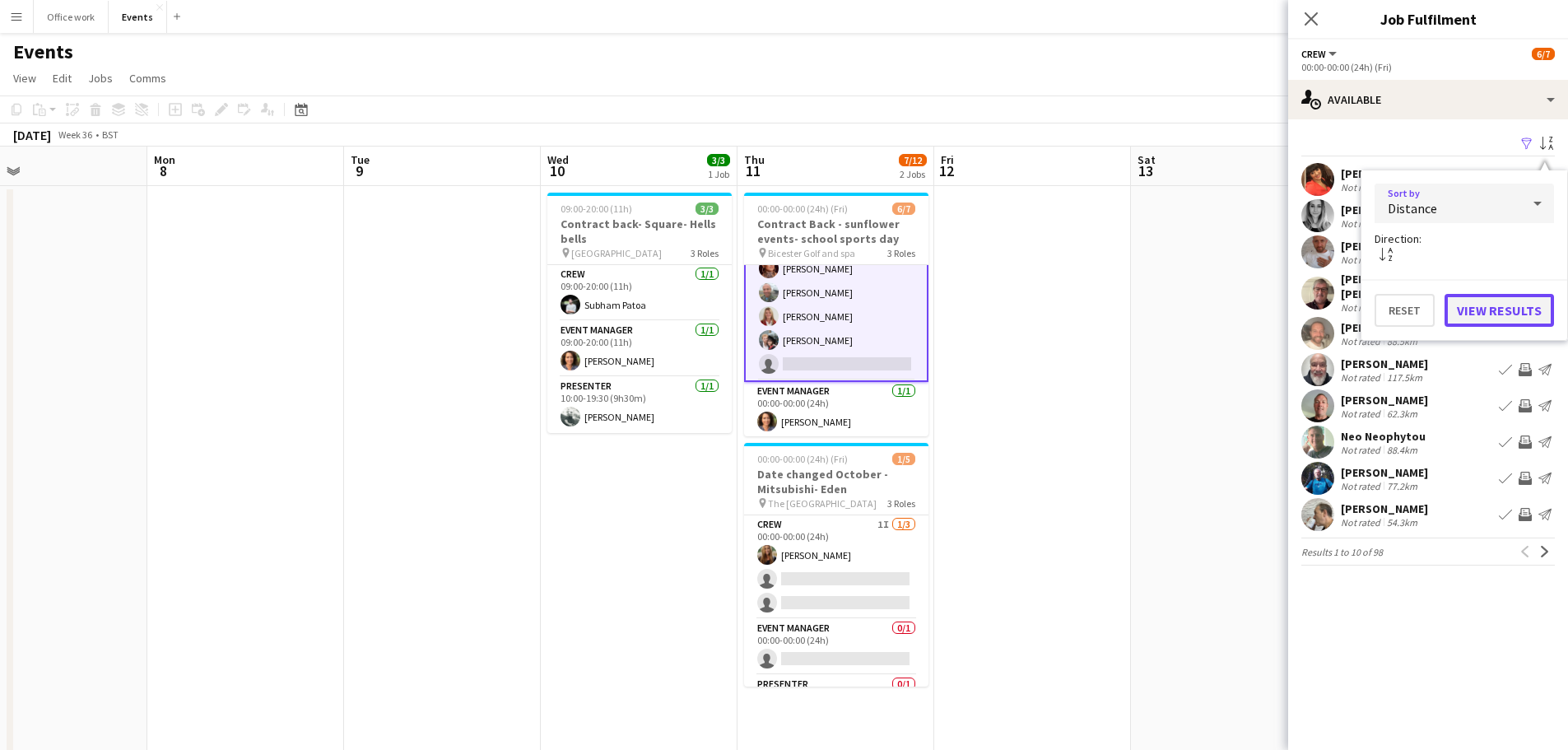
click at [1478, 322] on button "View Results" at bounding box center [1500, 310] width 110 height 33
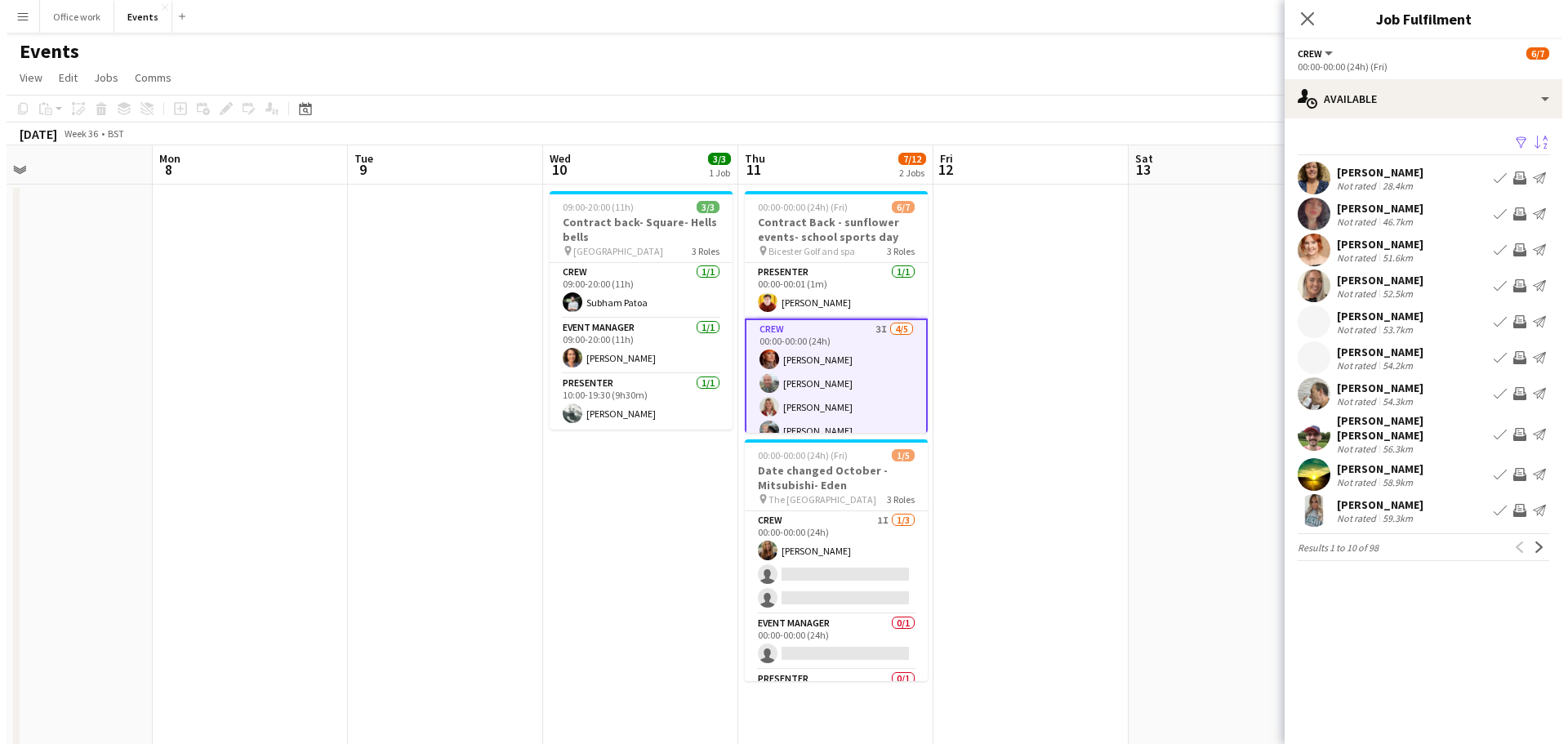
scroll to position [49, 0]
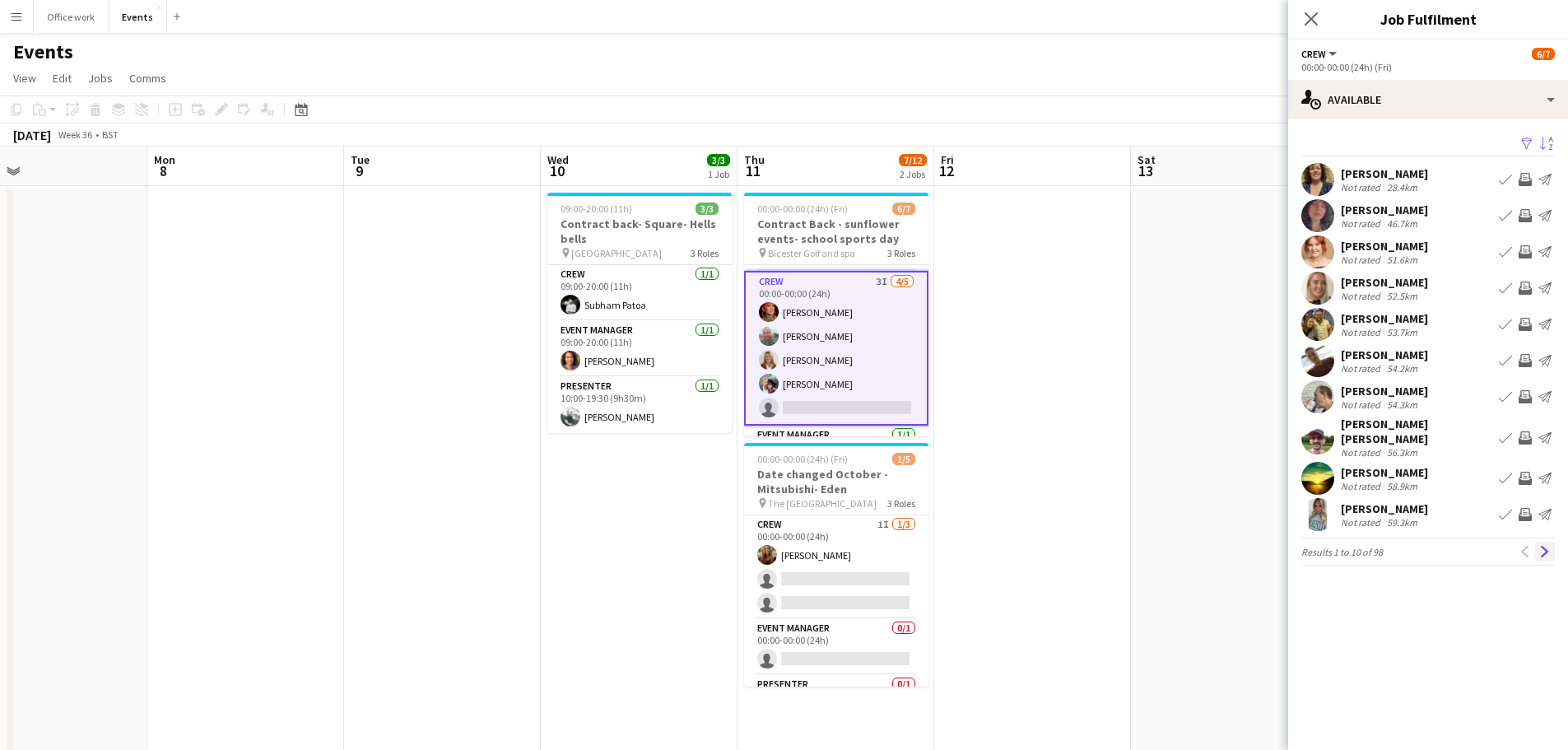
click at [1549, 545] on app-icon "Next" at bounding box center [1545, 551] width 11 height 11
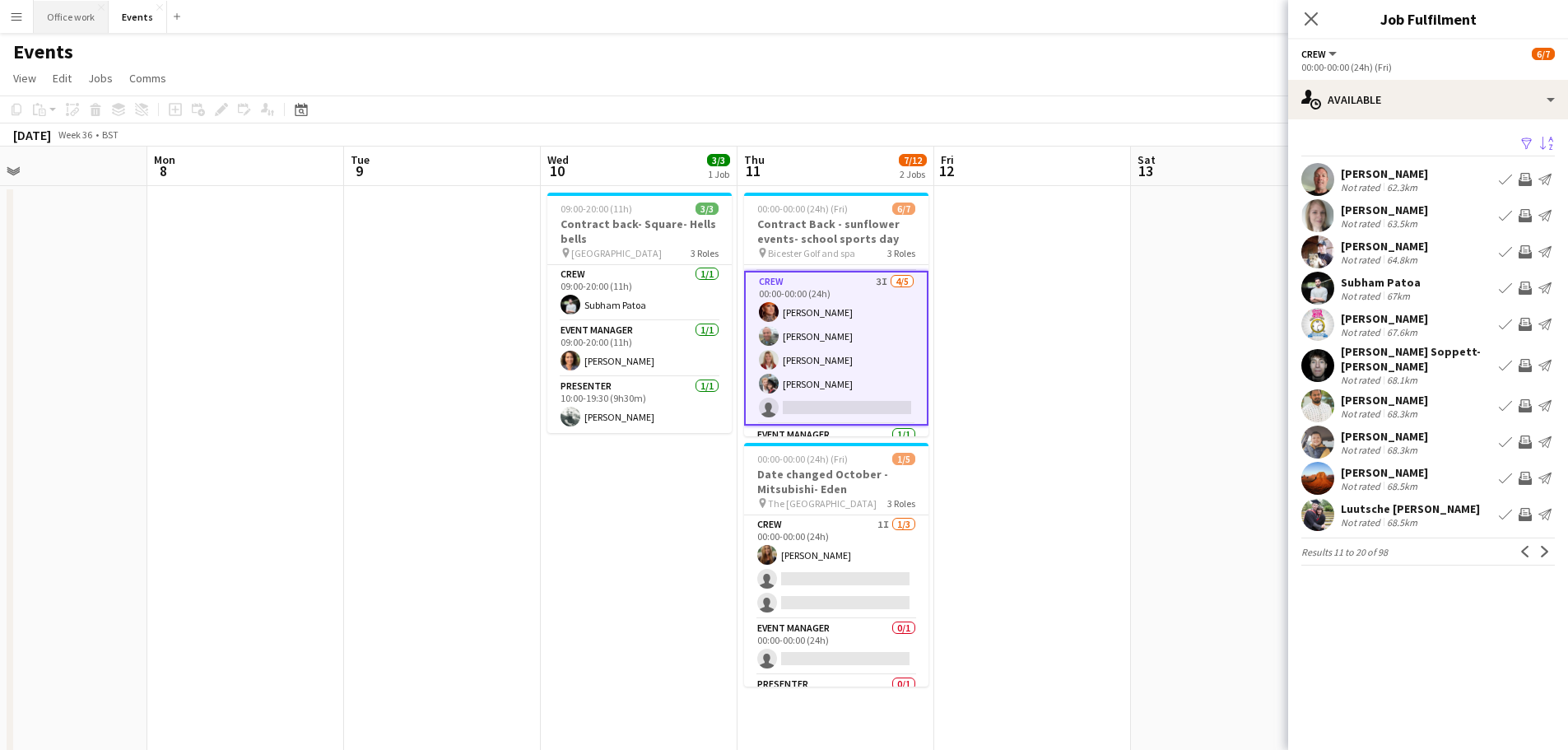
click at [65, 19] on button "Office work Close" at bounding box center [71, 17] width 75 height 32
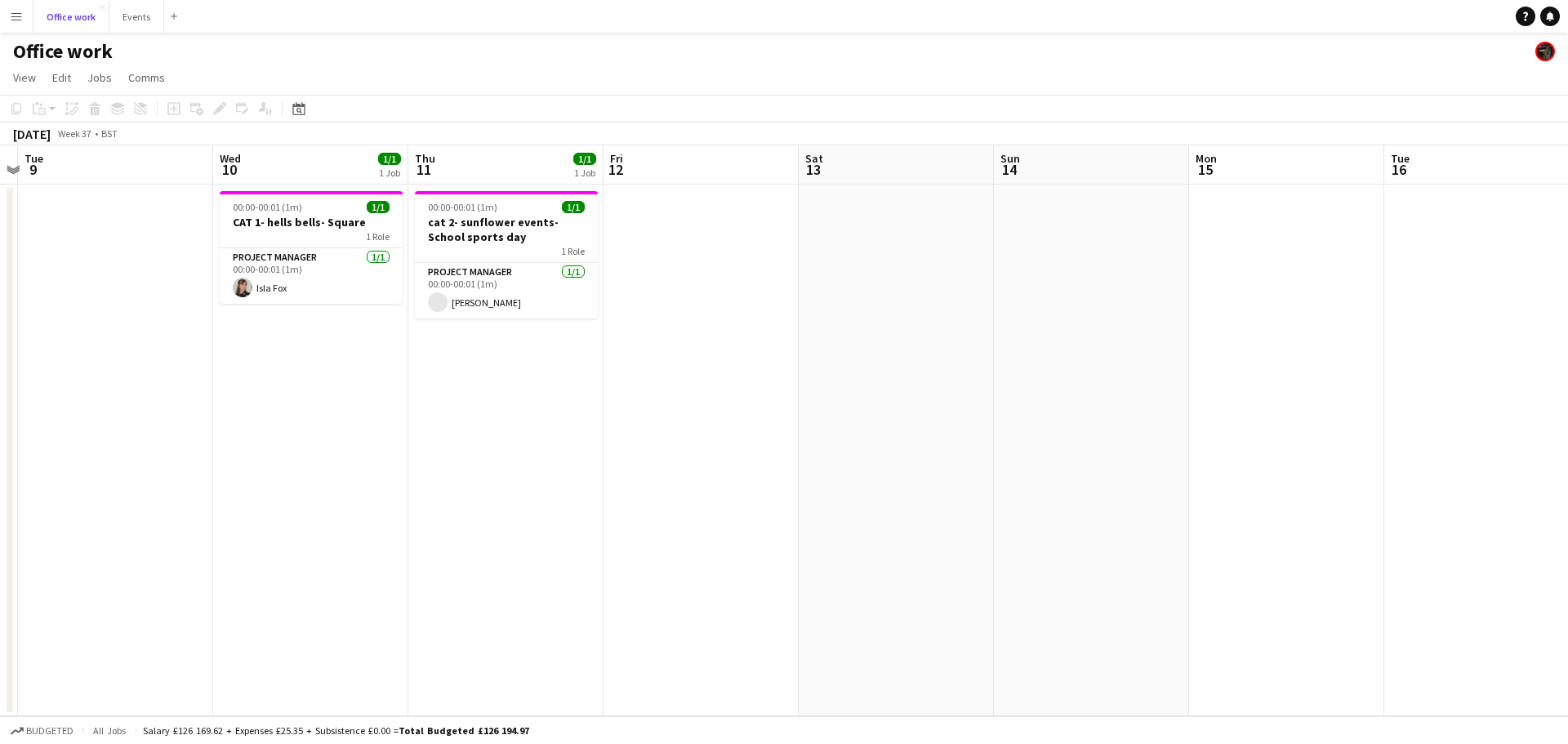
scroll to position [0, 372]
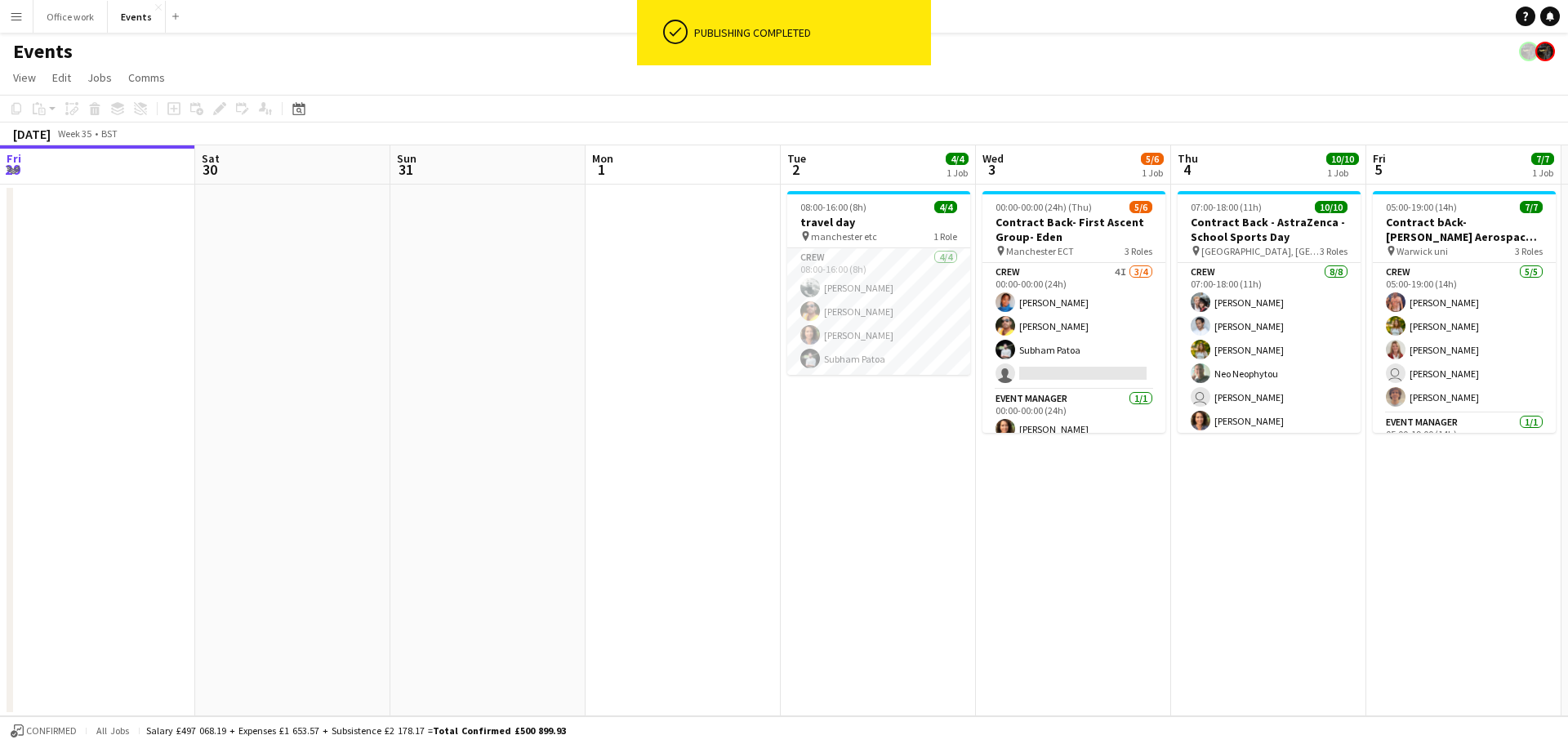
scroll to position [0, 470]
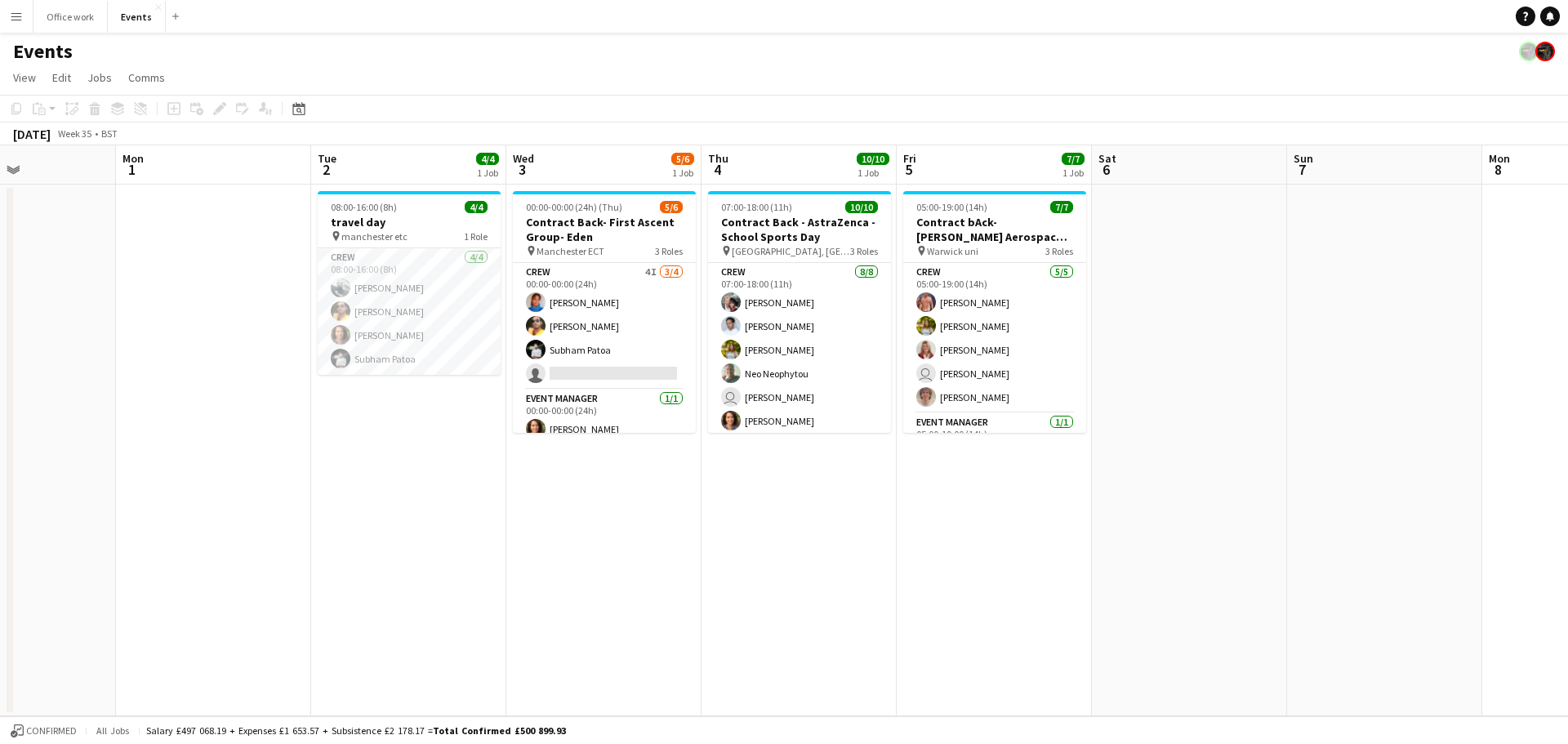
click at [418, 478] on app-date-cell "08:00-16:00 (8h) 4/4 travel day pin manchester etc 1 Role Crew 4/4 08:00-16:00 …" at bounding box center [408, 450] width 195 height 532
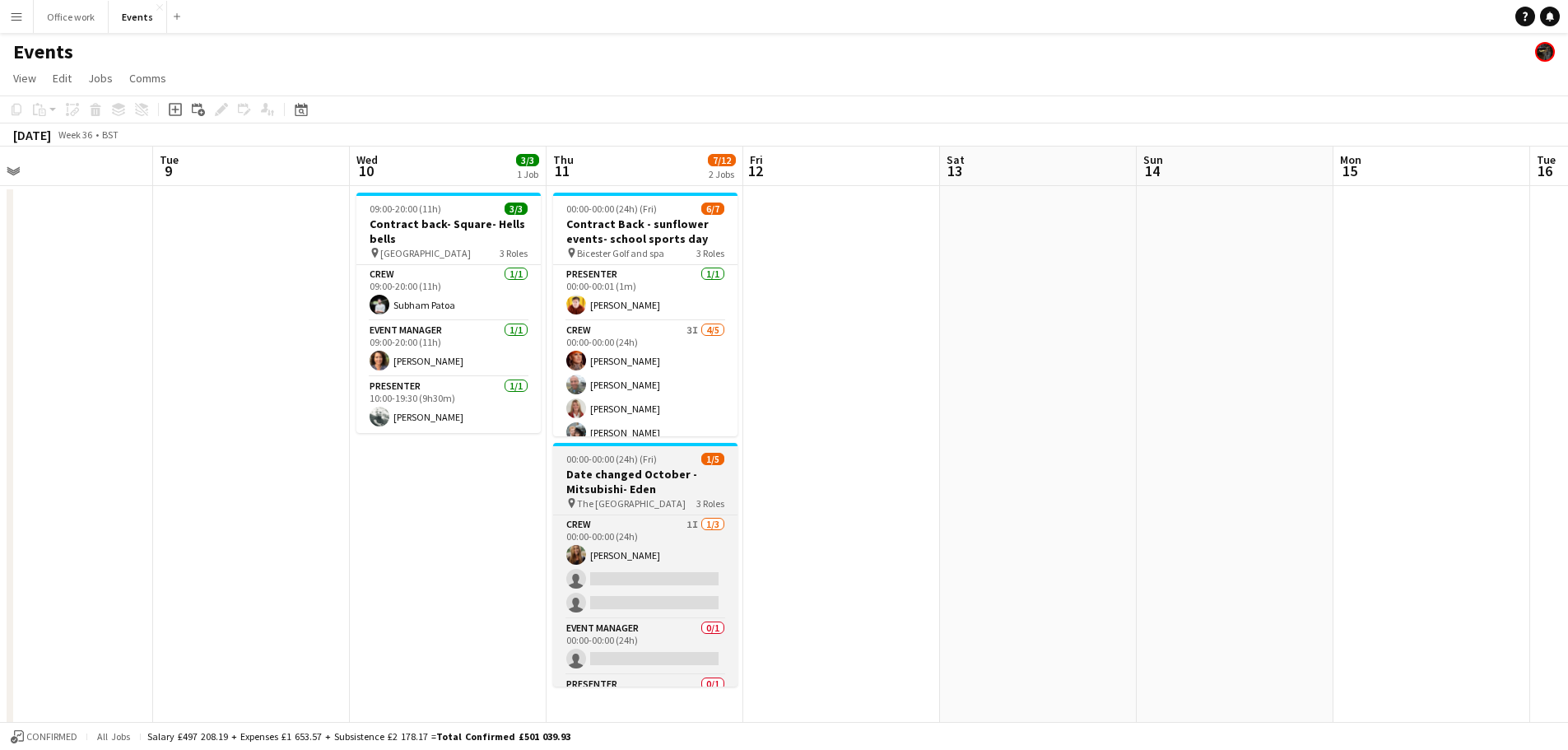
scroll to position [0, 843]
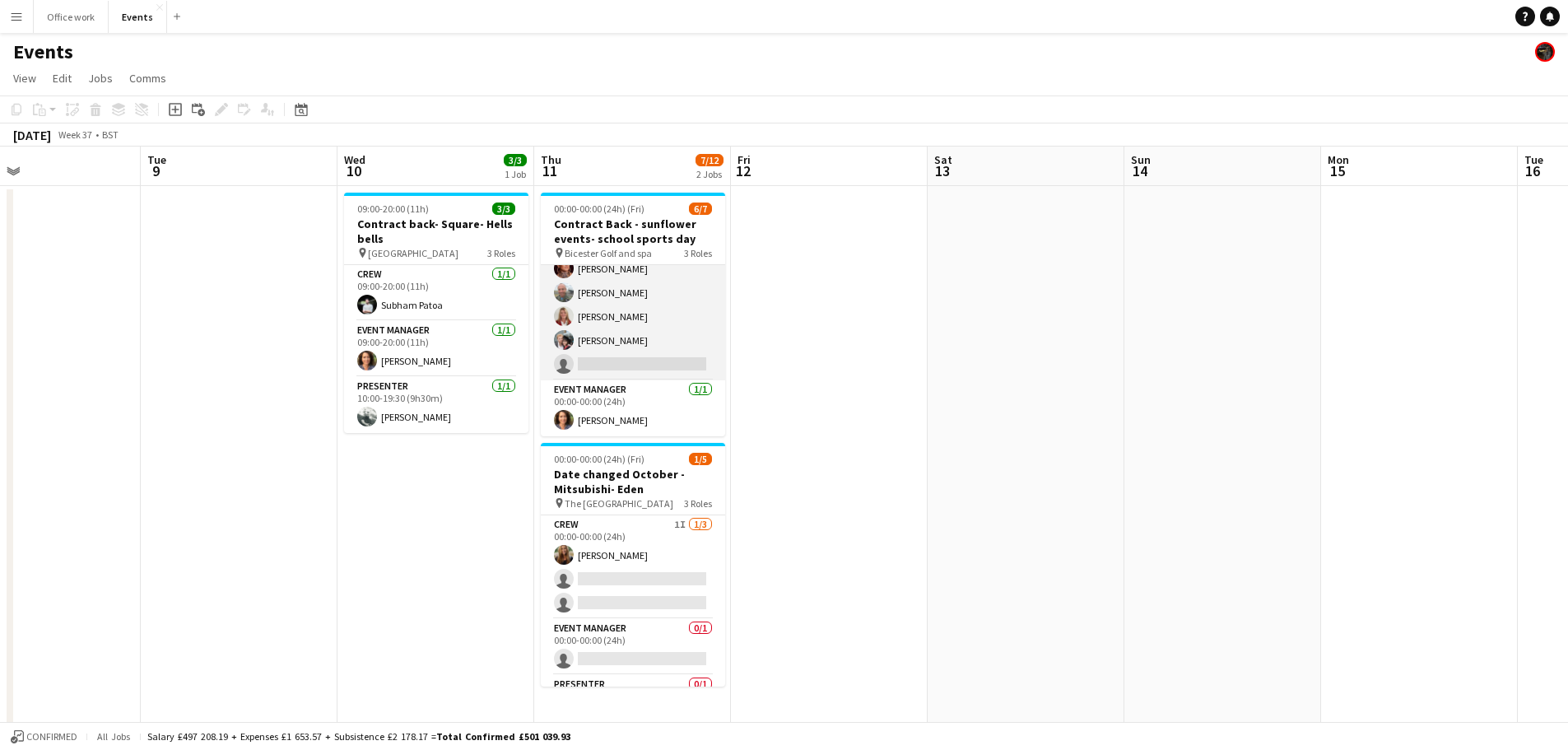
click at [653, 351] on app-card-role "Crew 3I [DATE] 00:00-00:00 (24h) [PERSON_NAME] [PERSON_NAME] [PERSON_NAME] [PER…" at bounding box center [633, 304] width 185 height 151
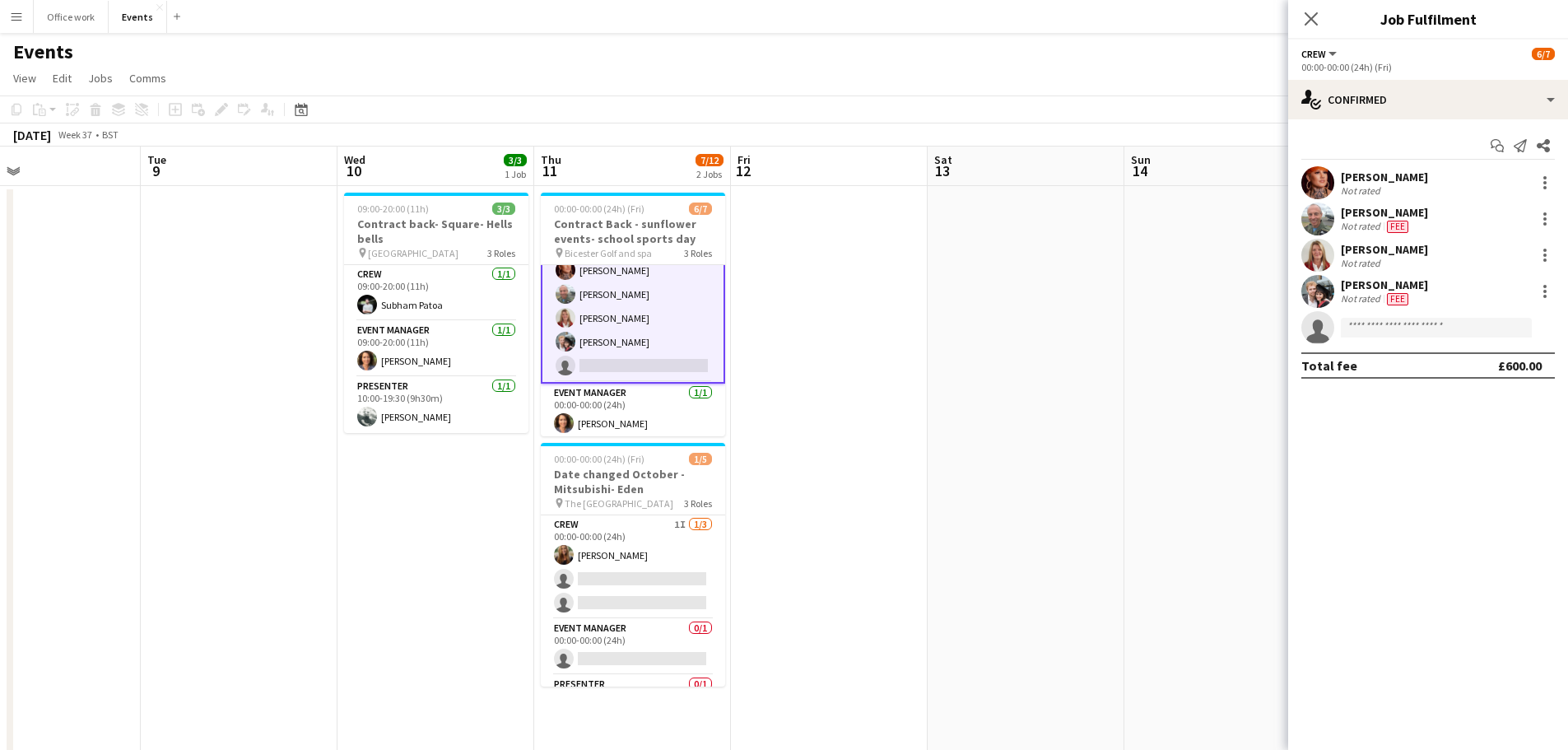
scroll to position [94, 0]
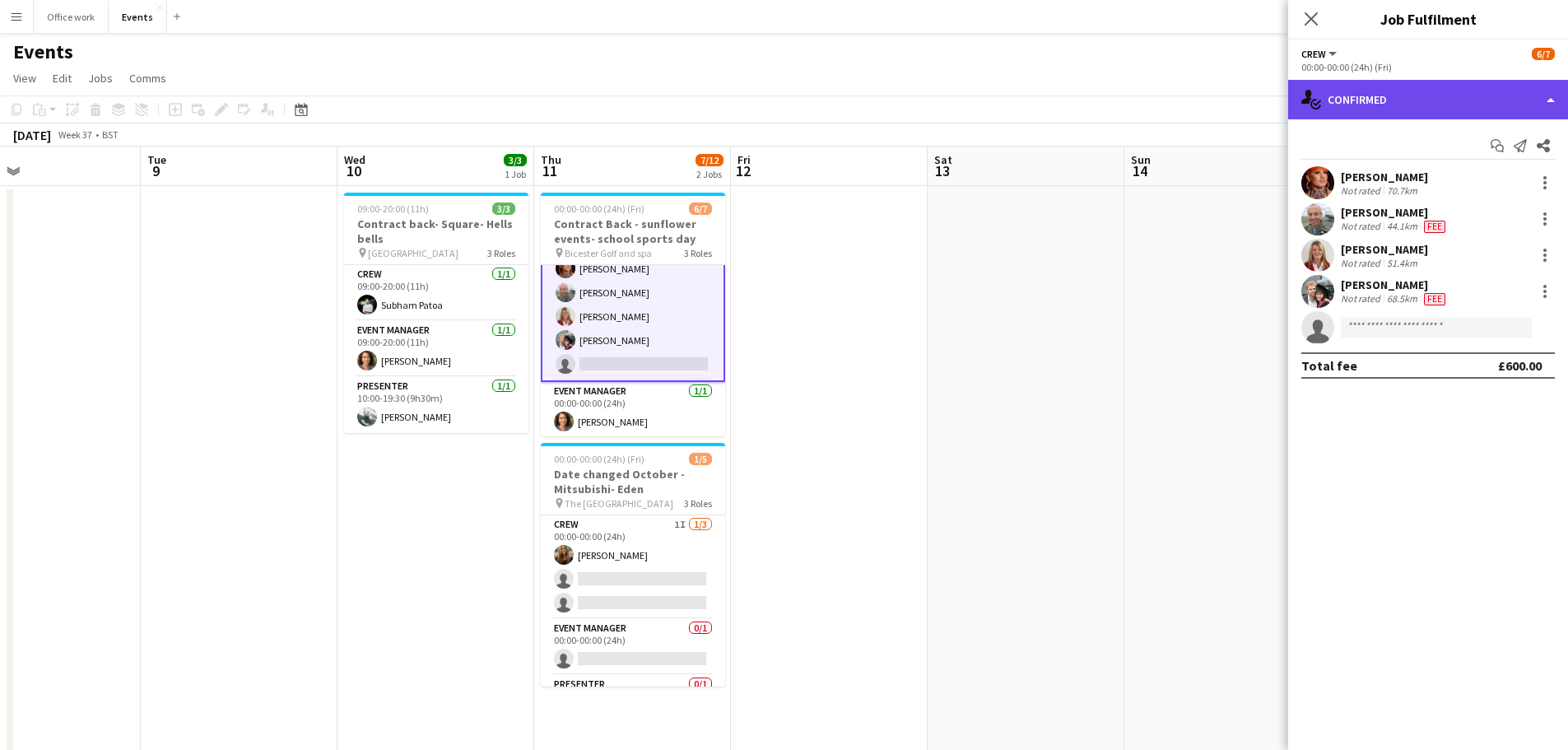
click at [1385, 112] on div "single-neutral-actions-check-2 Confirmed" at bounding box center [1428, 100] width 280 height 40
